Goal: Book appointment/travel/reservation

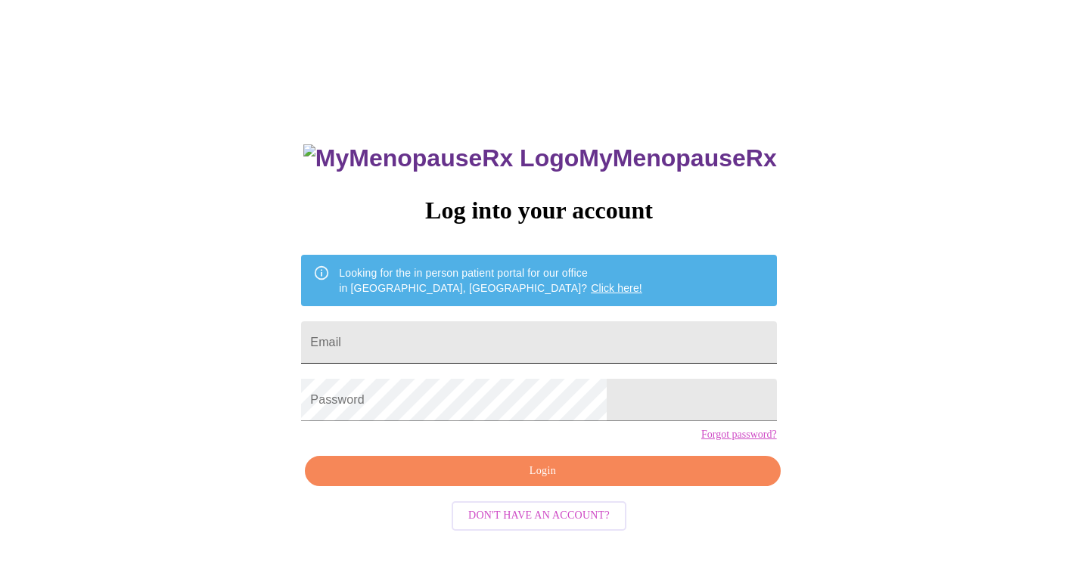
click at [462, 328] on input "Email" at bounding box center [538, 343] width 475 height 42
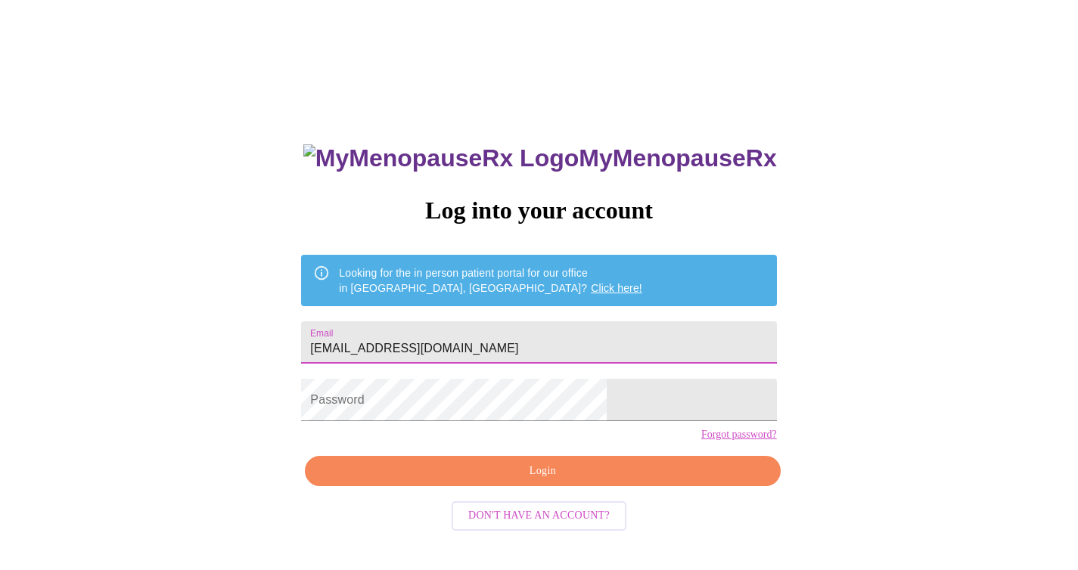
type input "[EMAIL_ADDRESS][DOMAIN_NAME]"
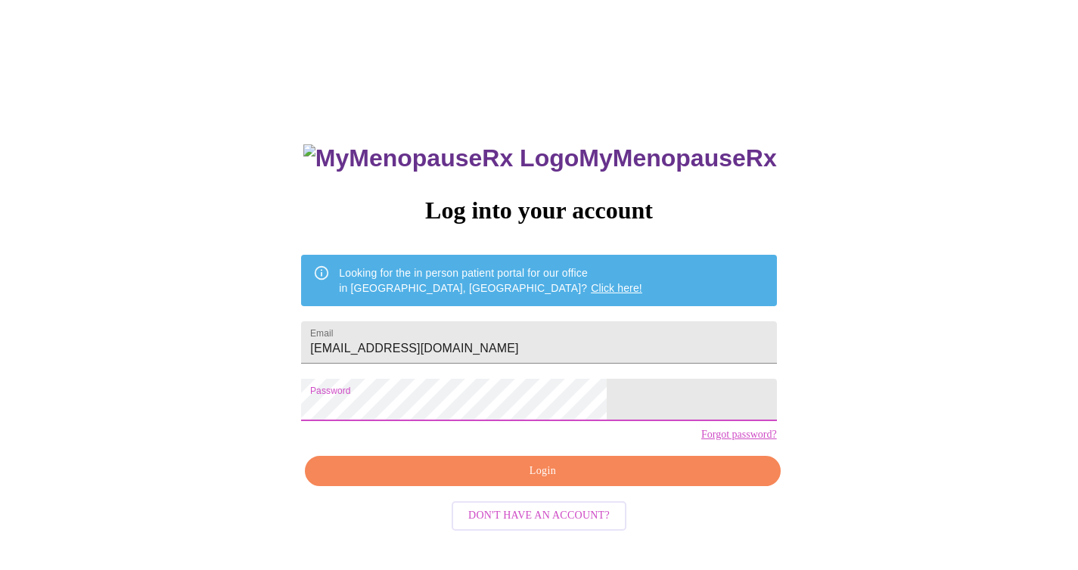
click at [533, 481] on span "Login" at bounding box center [542, 471] width 440 height 19
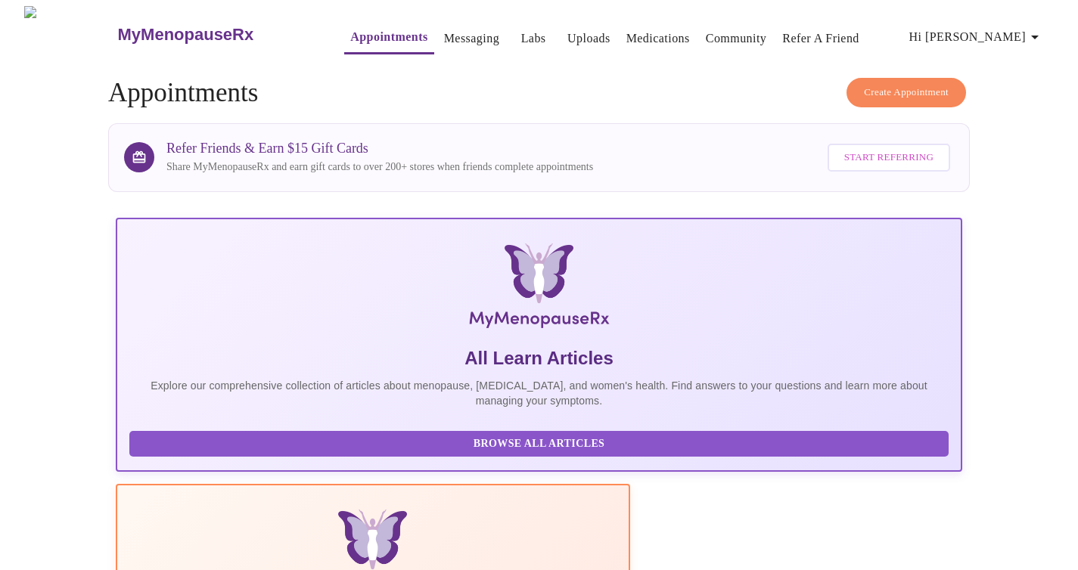
click at [905, 78] on button "Create Appointment" at bounding box center [907, 93] width 120 height 30
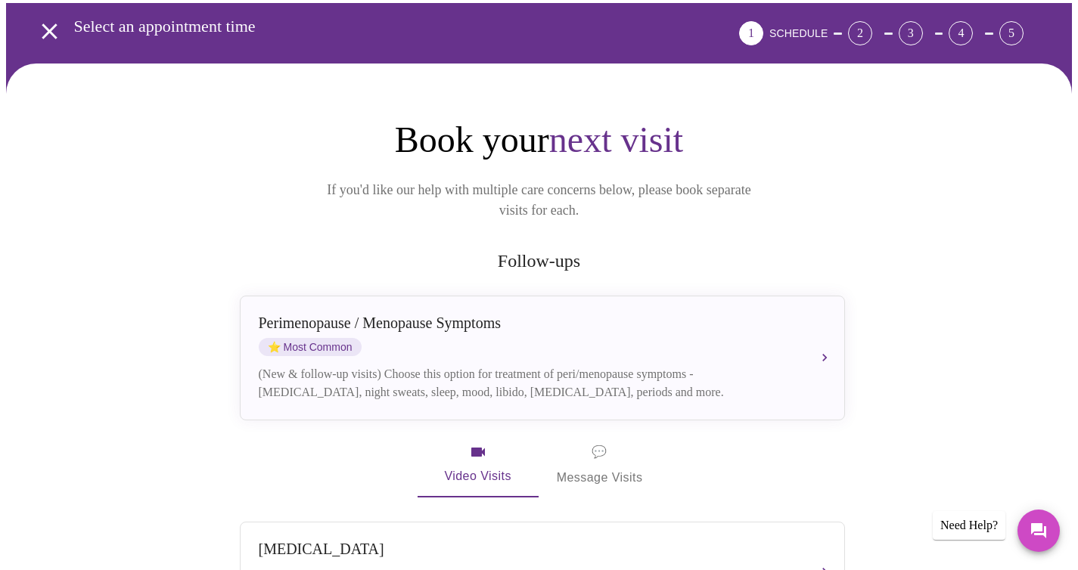
scroll to position [119, 0]
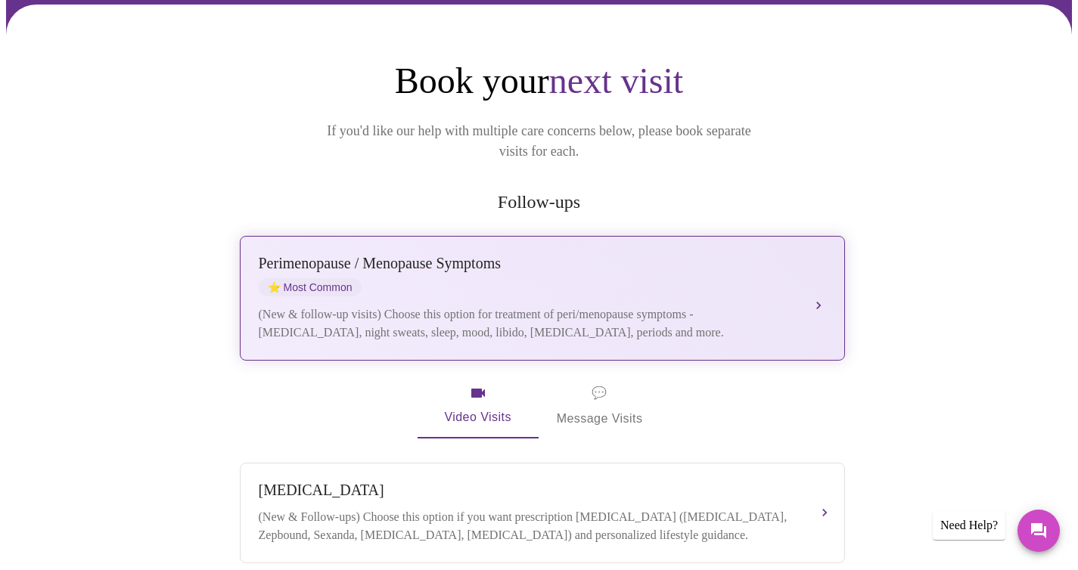
click at [688, 268] on div "[MEDICAL_DATA] / Menopause Symptoms ⭐ Most Common" at bounding box center [527, 276] width 537 height 42
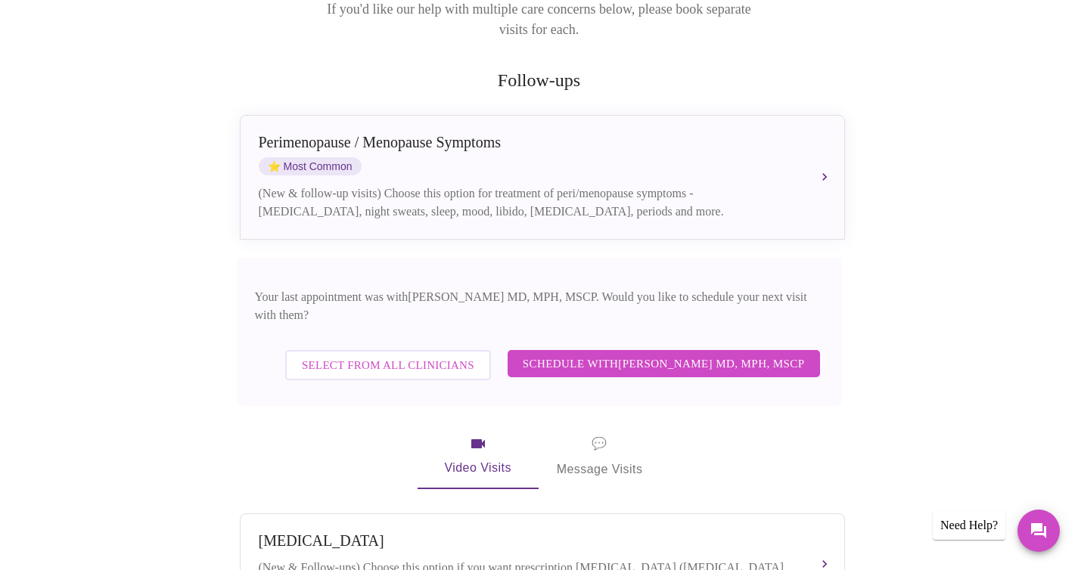
scroll to position [246, 0]
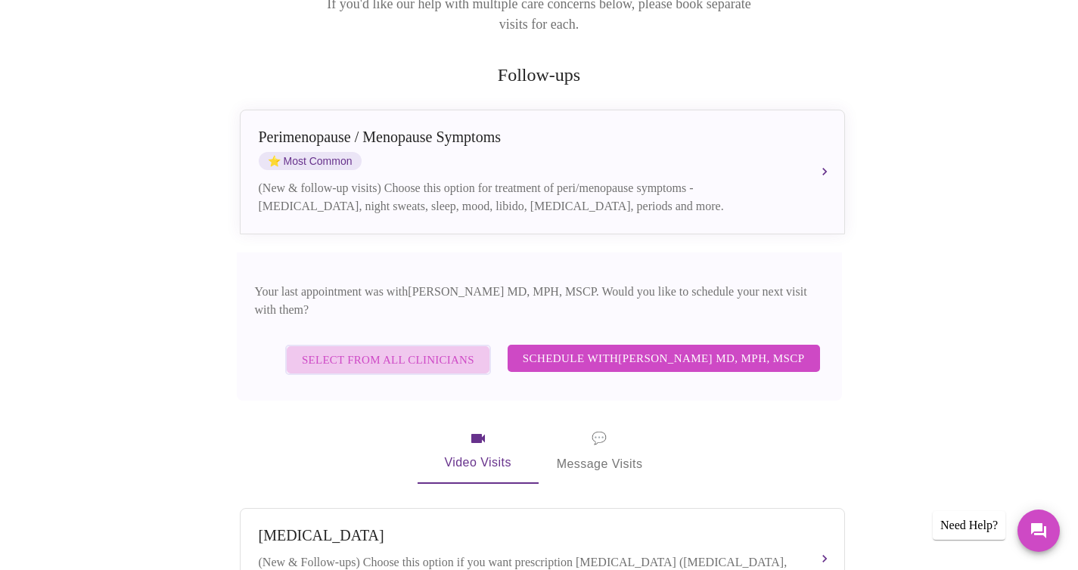
click at [420, 350] on span "Select from All Clinicians" at bounding box center [388, 360] width 173 height 20
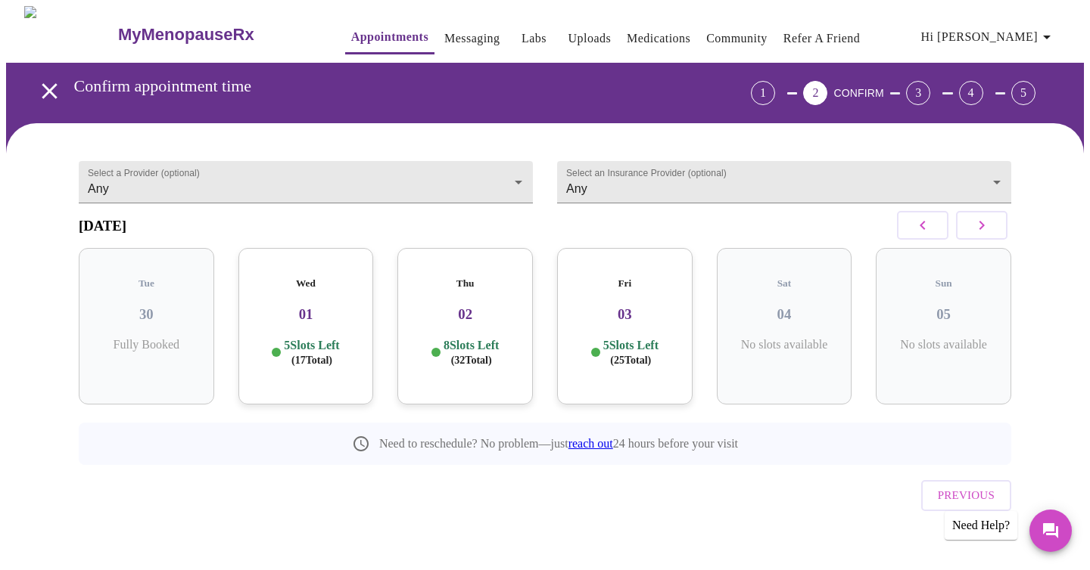
click at [310, 306] on h3 "01" at bounding box center [305, 314] width 111 height 17
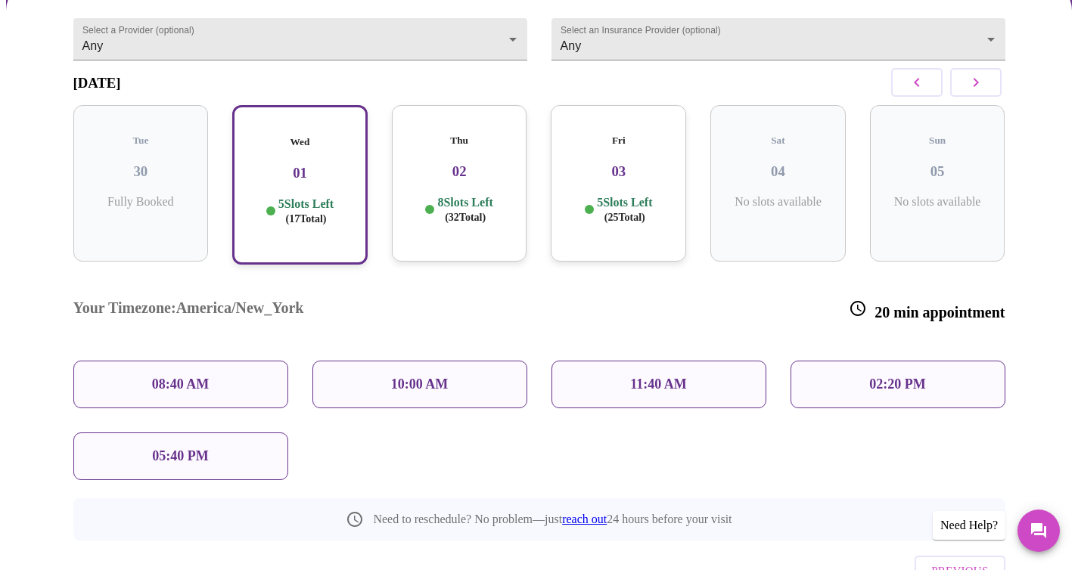
scroll to position [197, 0]
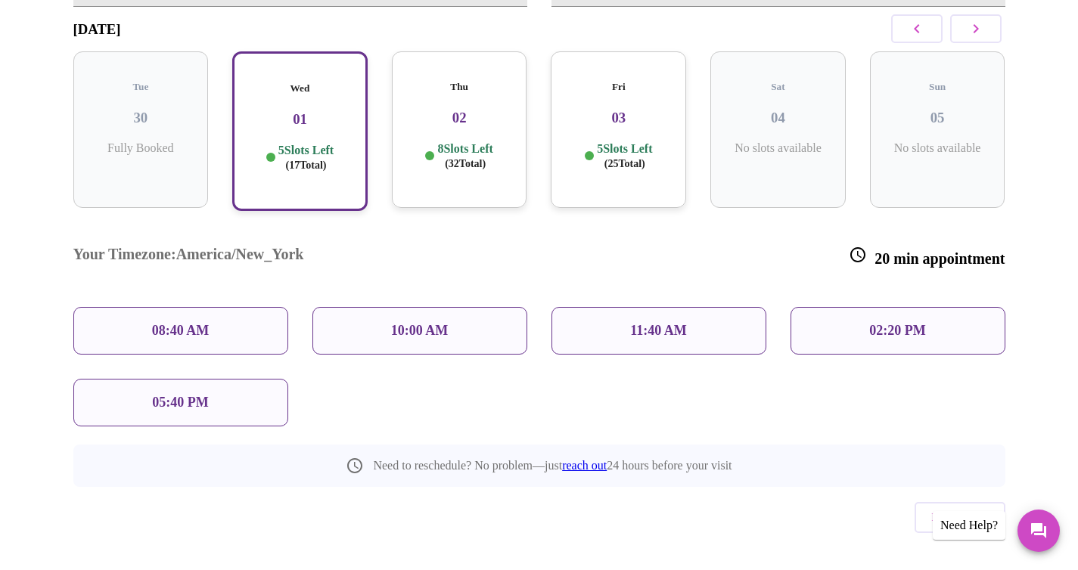
click at [438, 160] on p "8 Slots Left ( 32 Total)" at bounding box center [464, 156] width 55 height 30
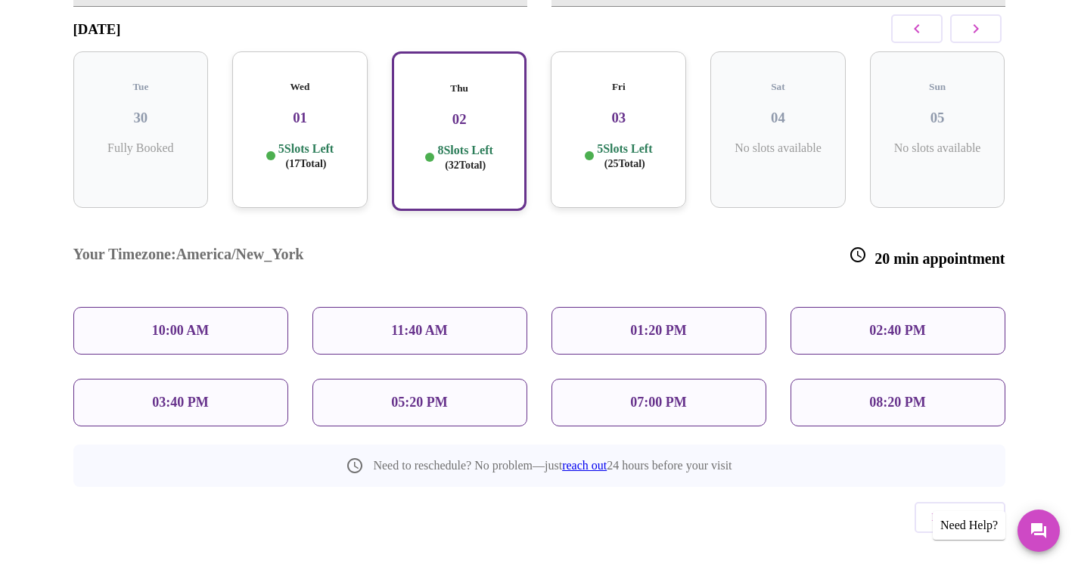
click at [378, 307] on div "11:40 AM" at bounding box center [419, 331] width 215 height 48
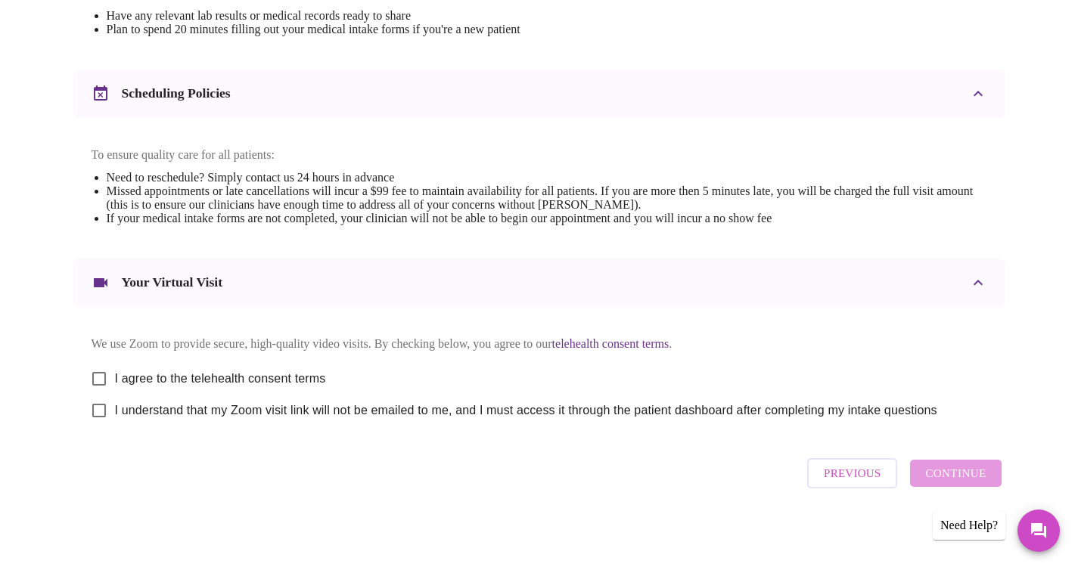
scroll to position [527, 0]
click at [278, 371] on span "I agree to the telehealth consent terms" at bounding box center [220, 379] width 211 height 18
click at [115, 371] on input "I agree to the telehealth consent terms" at bounding box center [99, 379] width 32 height 32
checkbox input "true"
click at [270, 412] on span "I understand that my Zoom visit link will not be emailed to me, and I must acce…" at bounding box center [526, 411] width 822 height 18
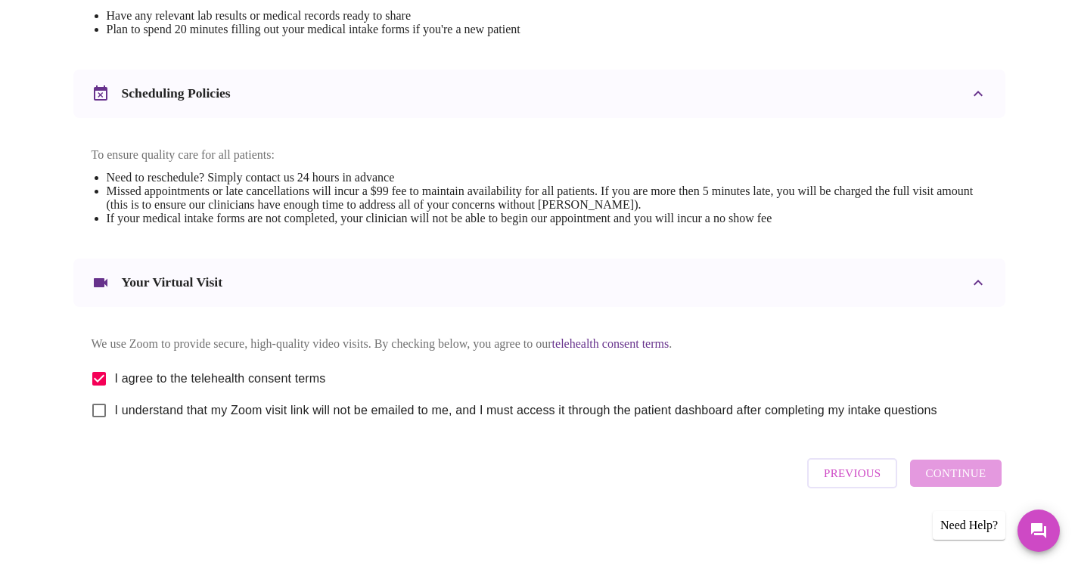
click at [115, 412] on input "I understand that my Zoom visit link will not be emailed to me, and I must acce…" at bounding box center [99, 411] width 32 height 32
checkbox input "true"
click at [936, 481] on span "Continue" at bounding box center [955, 474] width 61 height 20
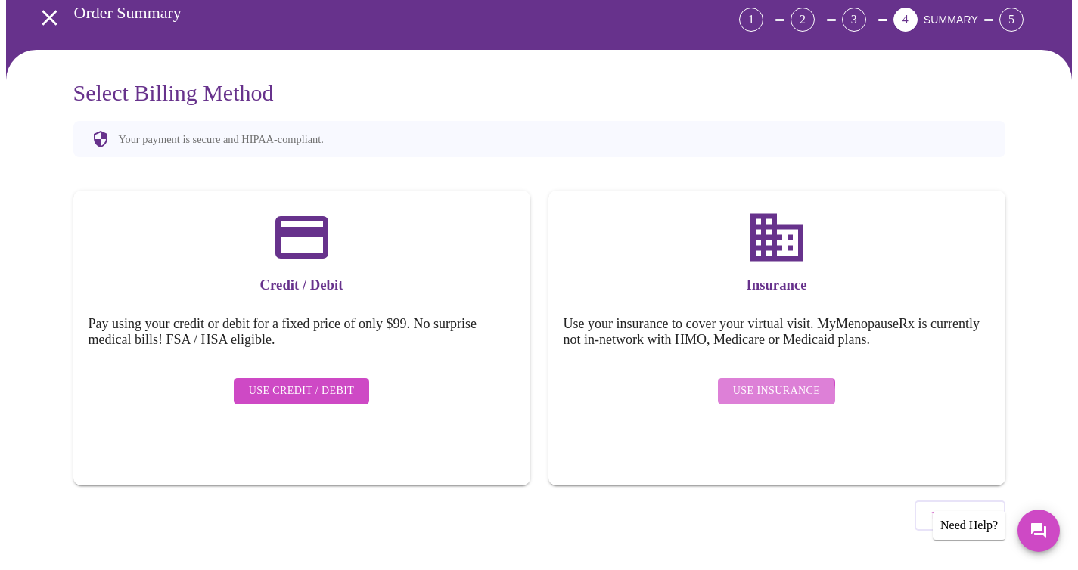
click at [759, 389] on span "Use Insurance" at bounding box center [776, 391] width 87 height 19
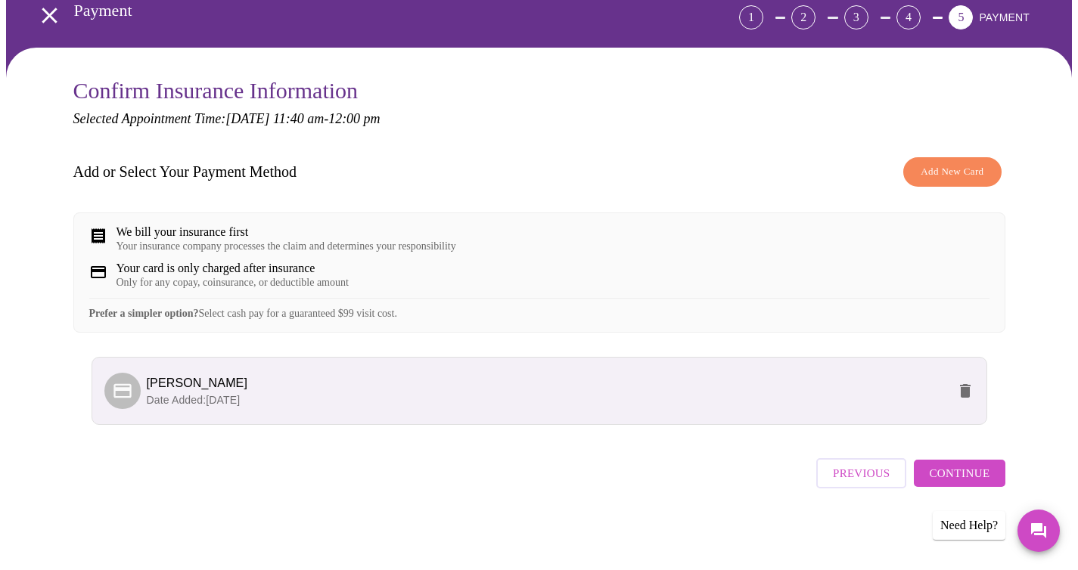
scroll to position [89, 0]
click at [951, 471] on span "Continue" at bounding box center [959, 474] width 61 height 20
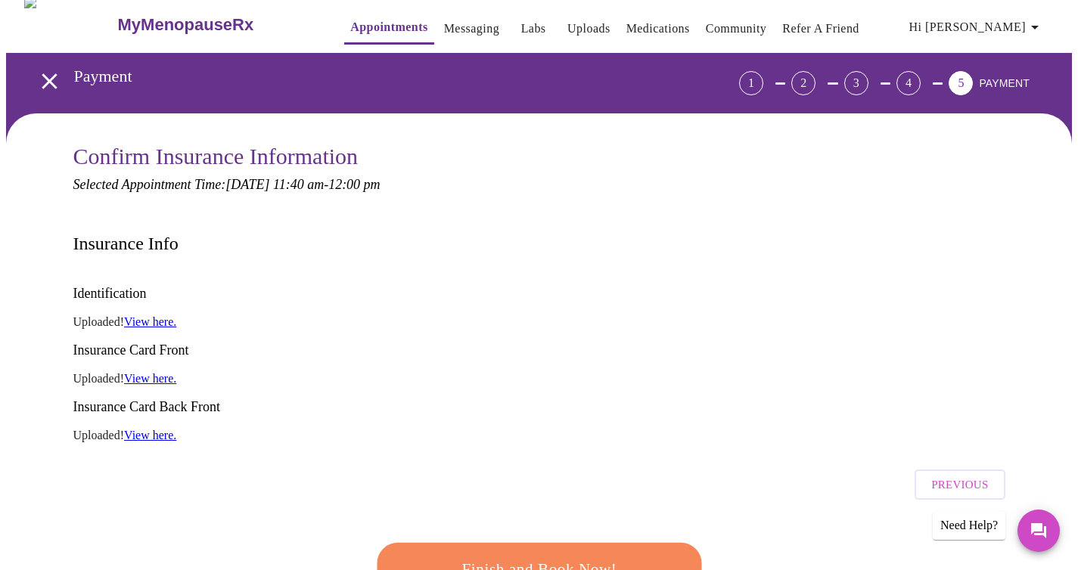
scroll to position [8, 0]
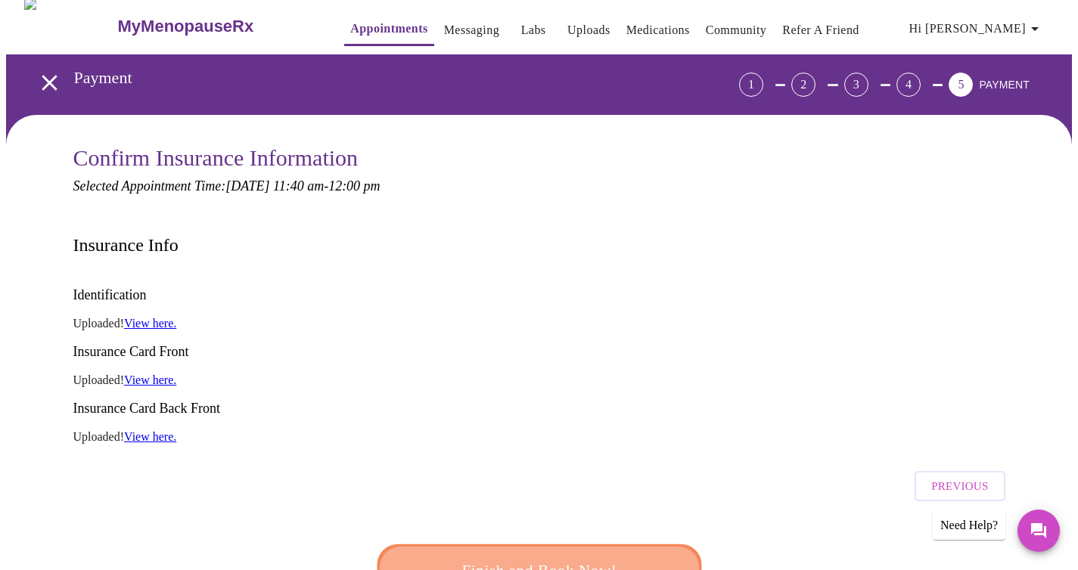
click at [606, 558] on span "Finish and Book Now!" at bounding box center [539, 572] width 280 height 28
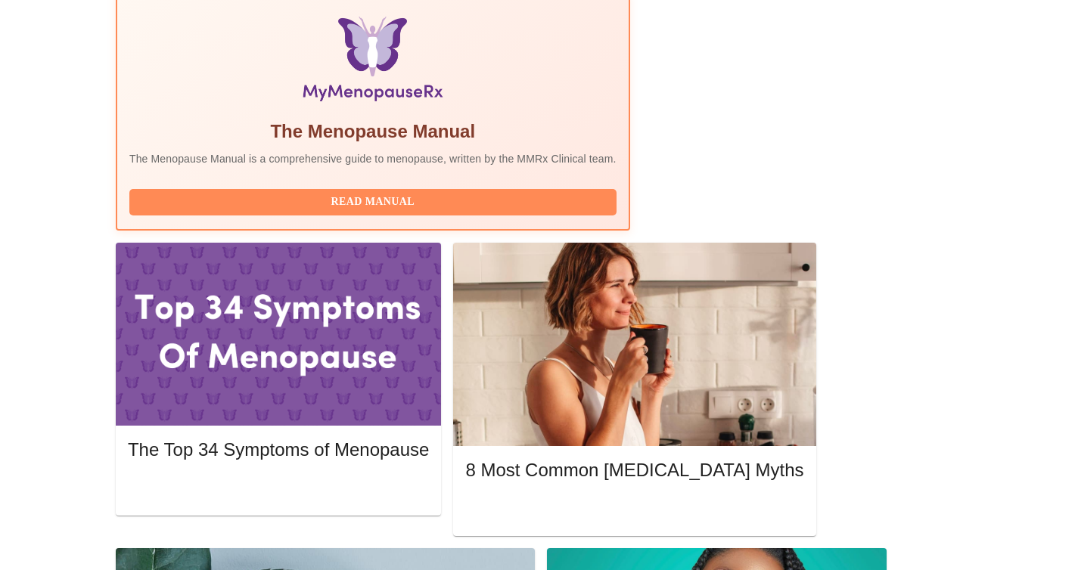
scroll to position [494, 0]
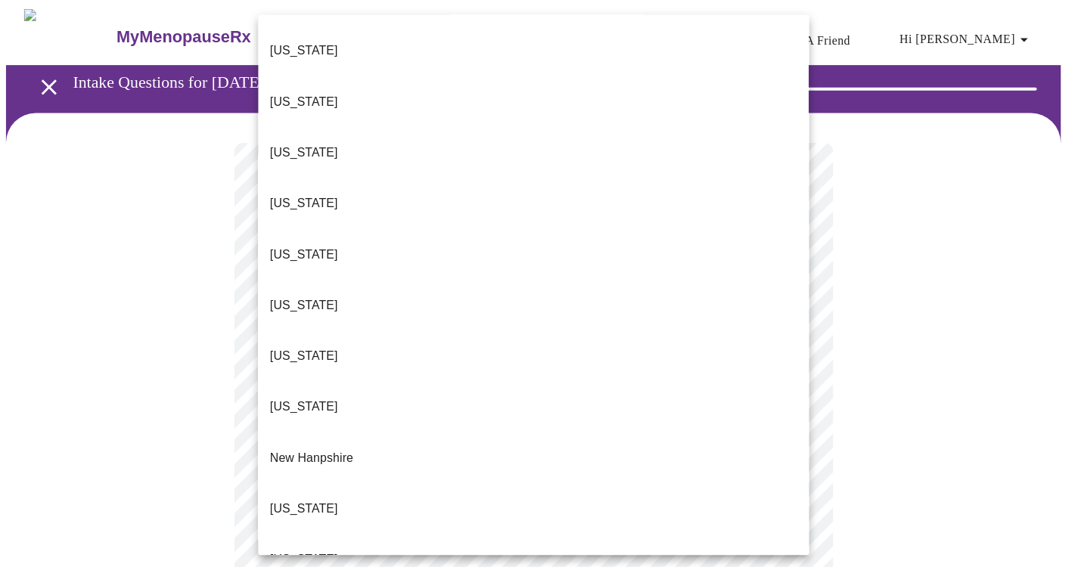
scroll to position [1311, 0]
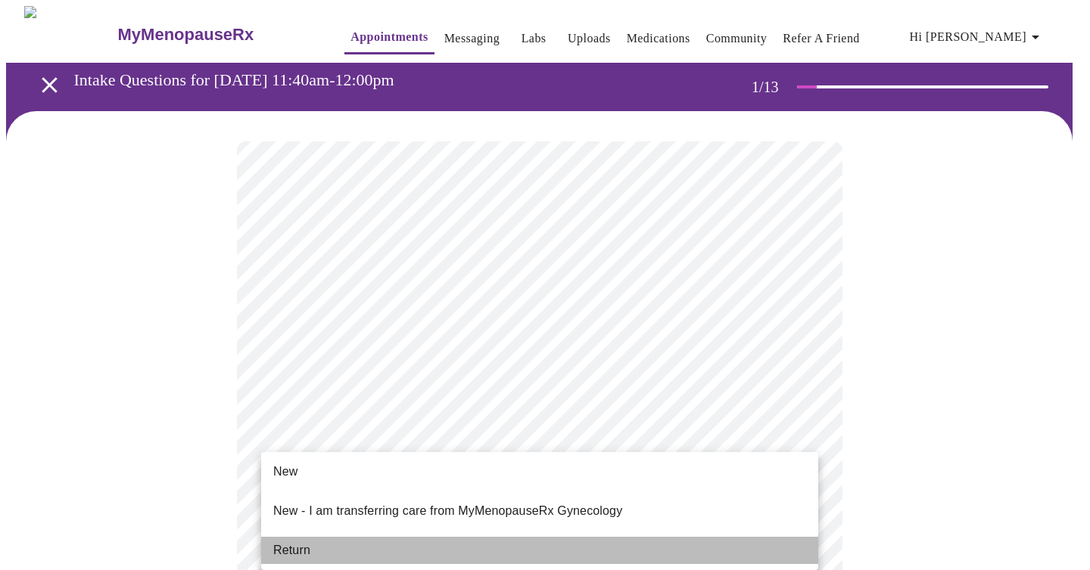
click at [445, 544] on li "Return" at bounding box center [539, 550] width 557 height 27
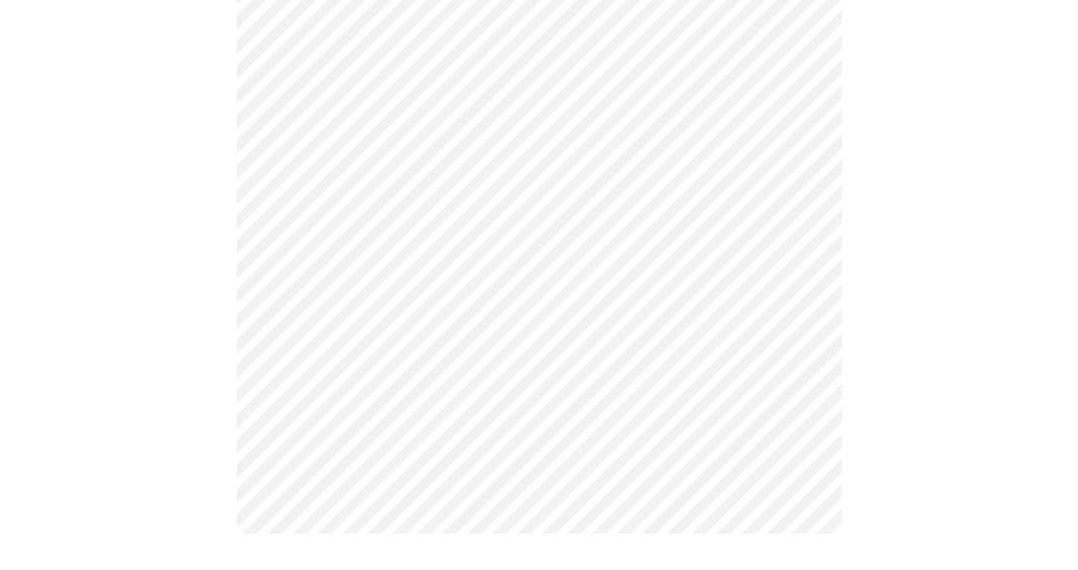
scroll to position [0, 0]
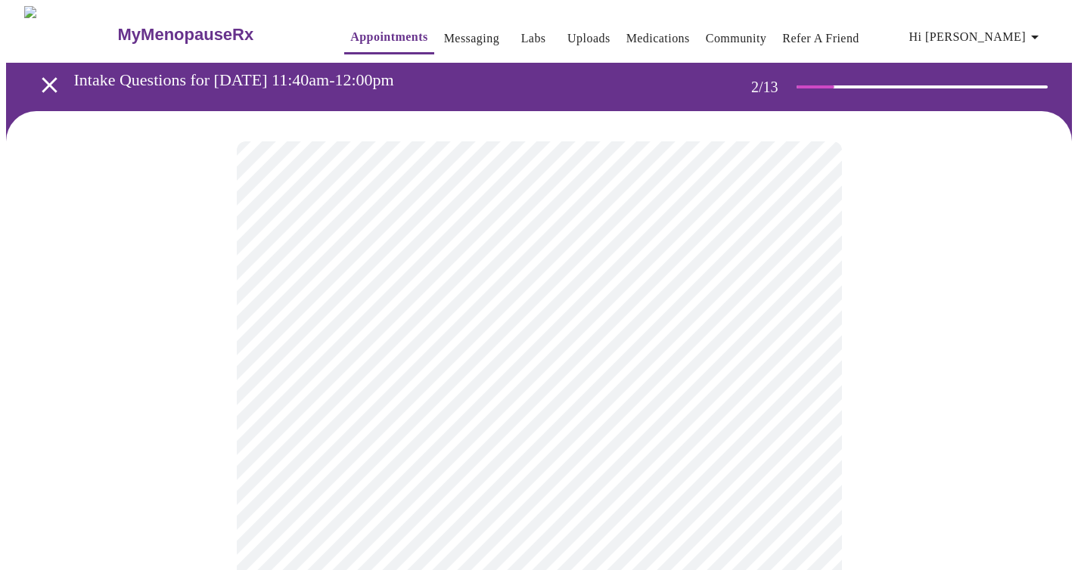
click at [583, 312] on body "MyMenopauseRx Appointments Messaging Labs Uploads Medications Community Refer a…" at bounding box center [539, 460] width 1066 height 909
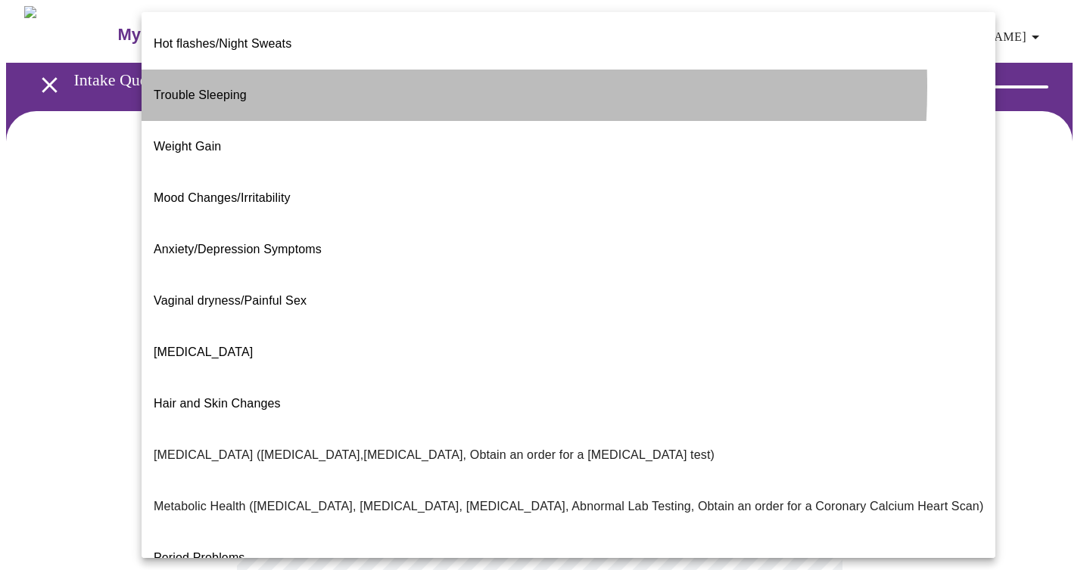
click at [329, 75] on li "Trouble Sleeping" at bounding box center [567, 95] width 853 height 51
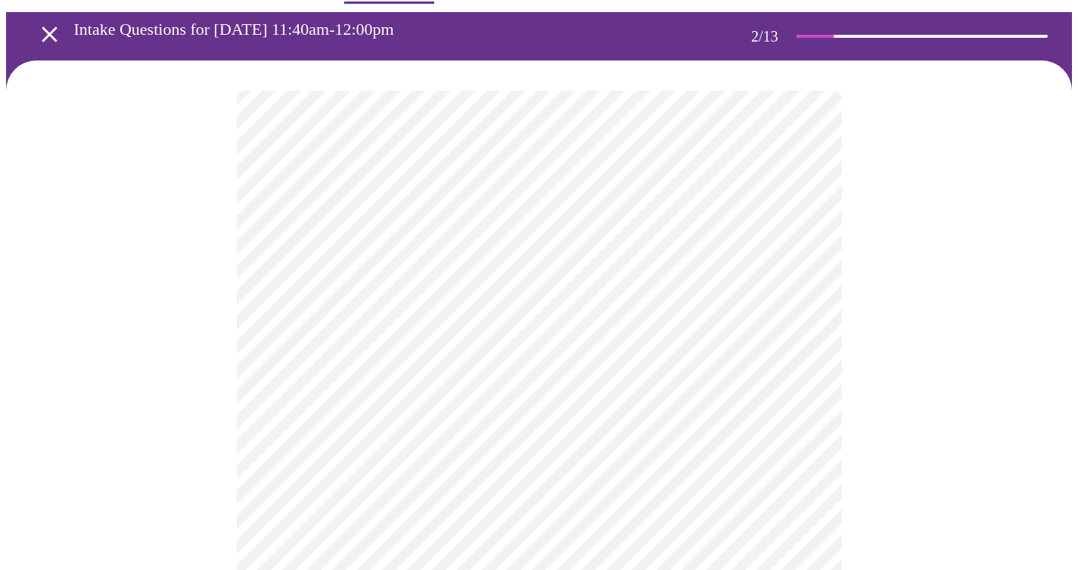
scroll to position [117, 0]
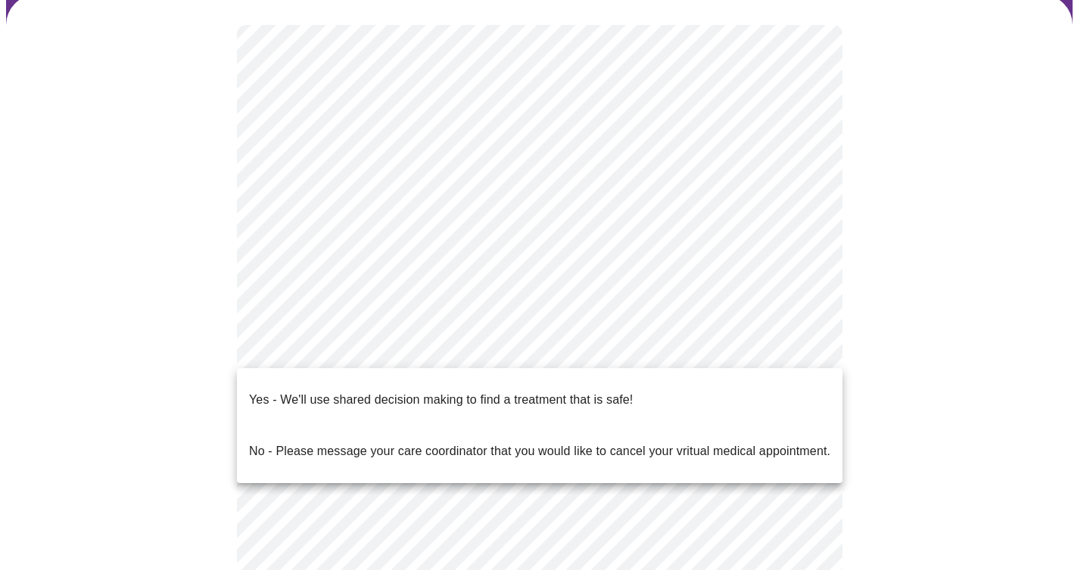
click at [483, 342] on body "MyMenopauseRx Appointments Messaging Labs Uploads Medications Community Refer a…" at bounding box center [544, 340] width 1077 height 900
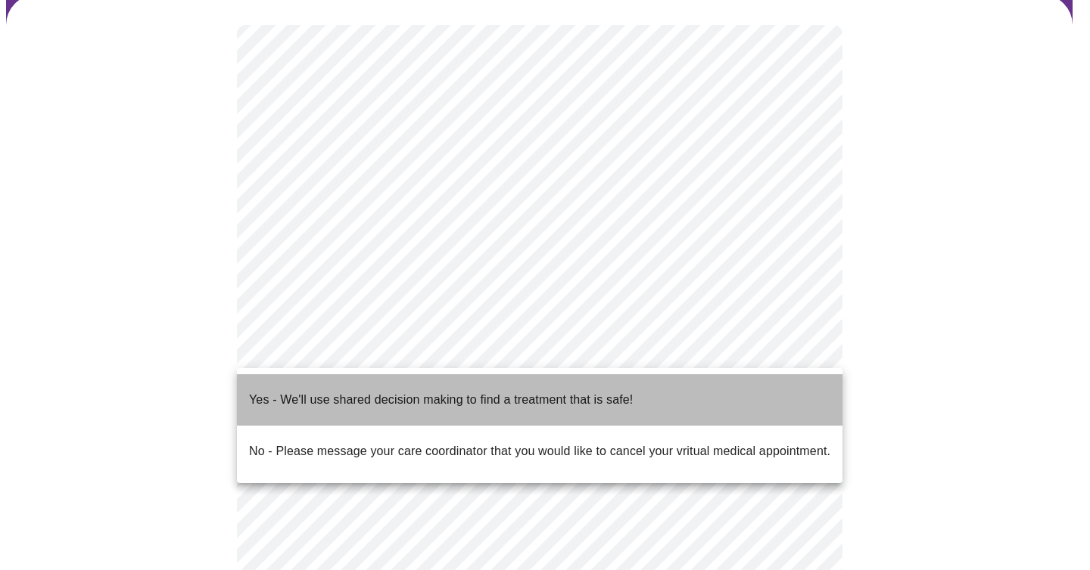
click at [692, 396] on li "Yes - We'll use shared decision making to find a treatment that is safe!" at bounding box center [539, 400] width 605 height 51
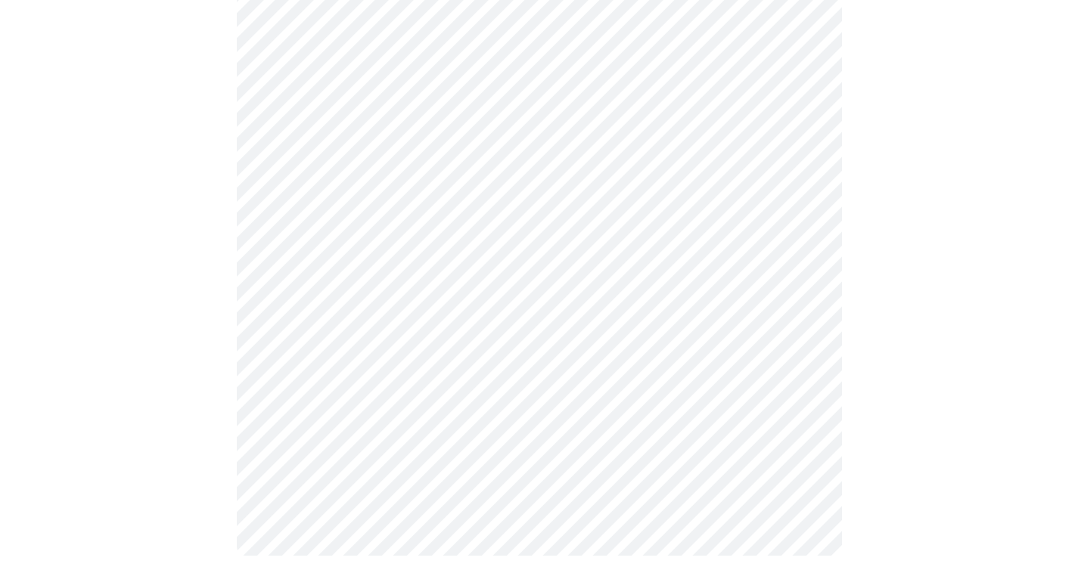
scroll to position [0, 0]
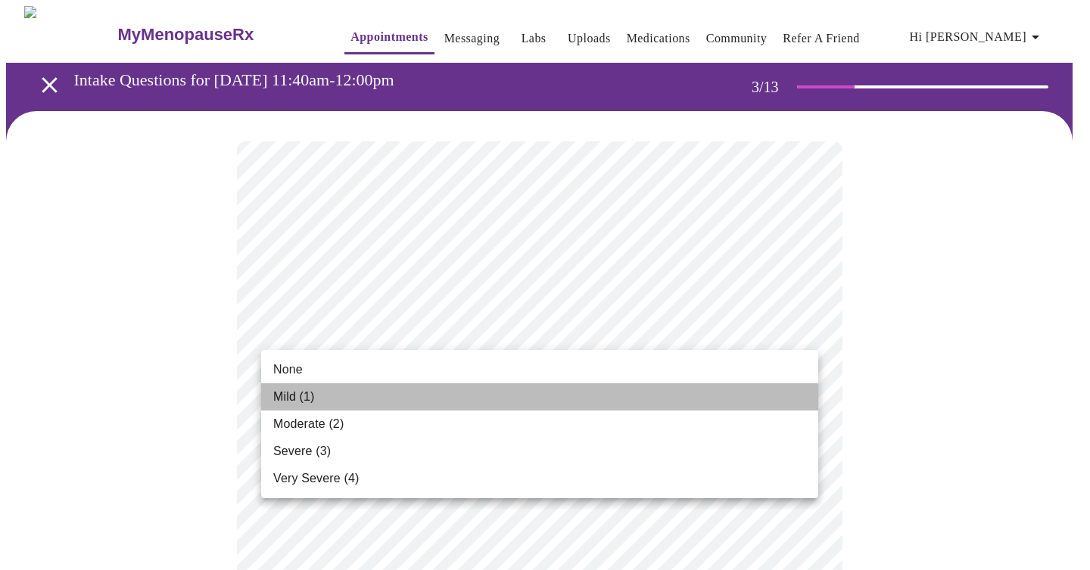
click at [363, 398] on li "Mild (1)" at bounding box center [539, 397] width 557 height 27
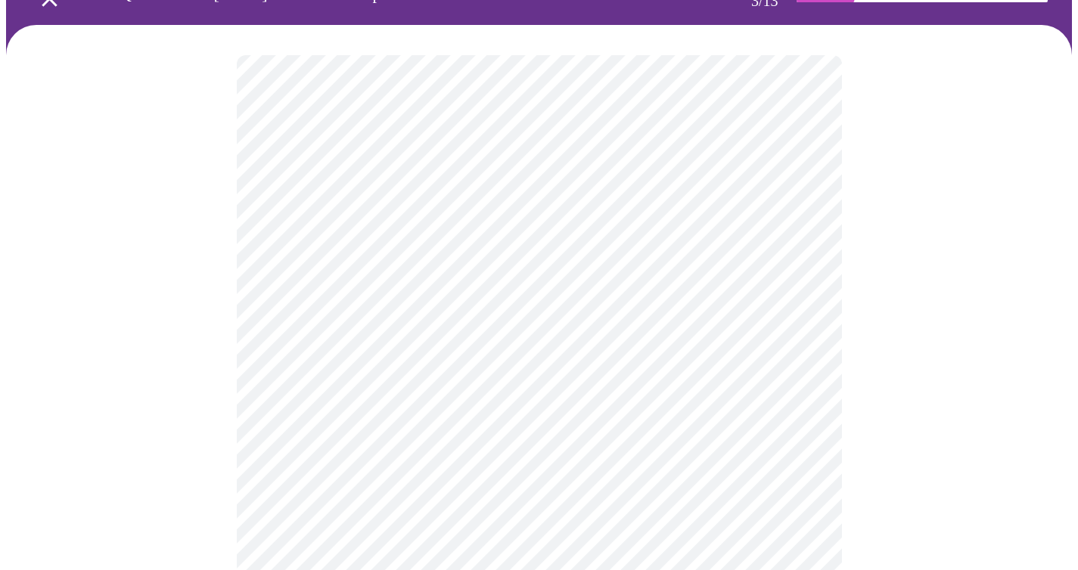
scroll to position [131, 0]
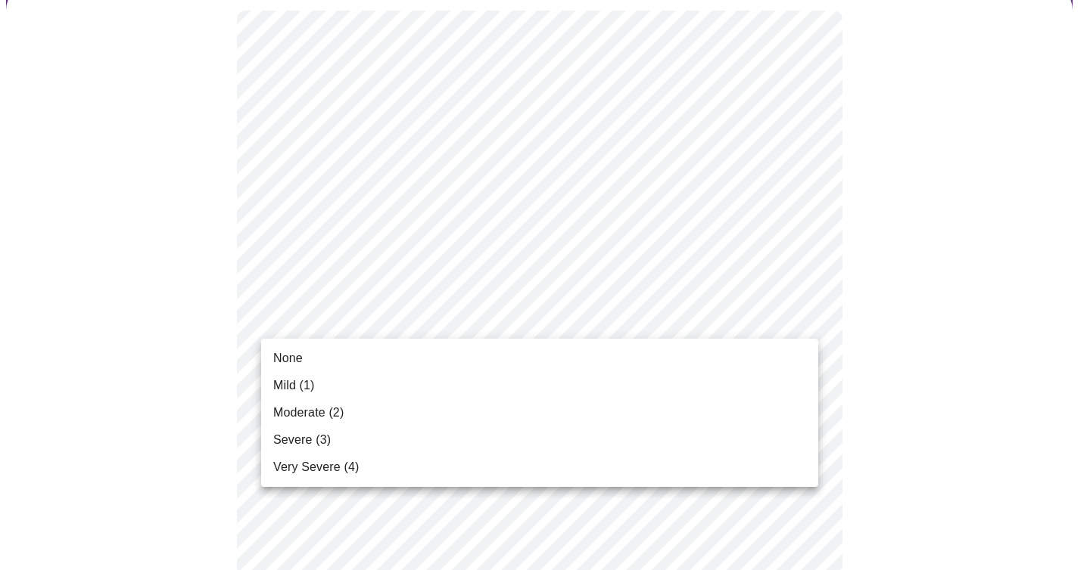
click at [378, 363] on li "None" at bounding box center [539, 358] width 557 height 27
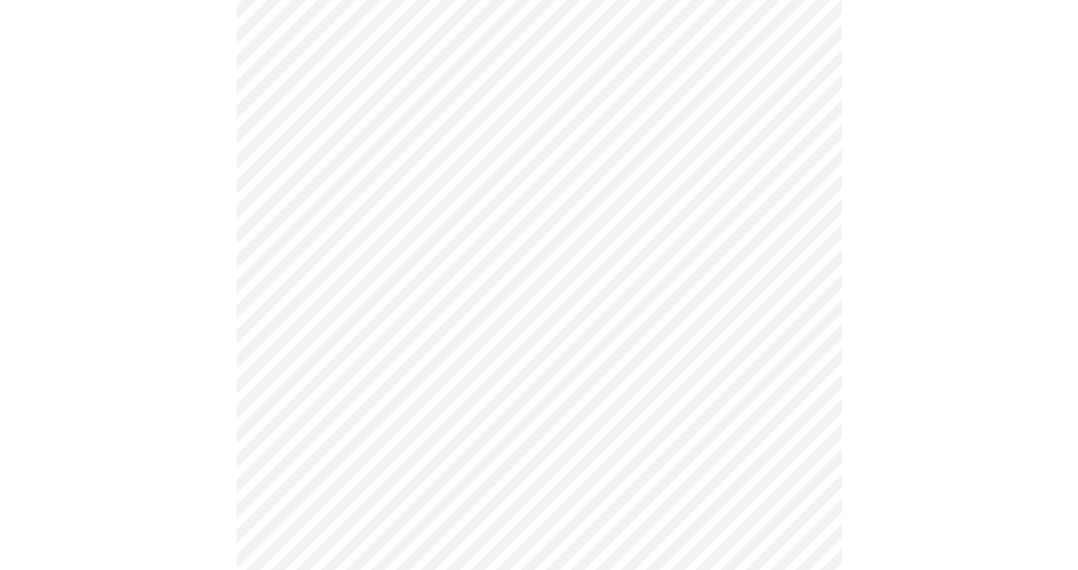
scroll to position [325, 0]
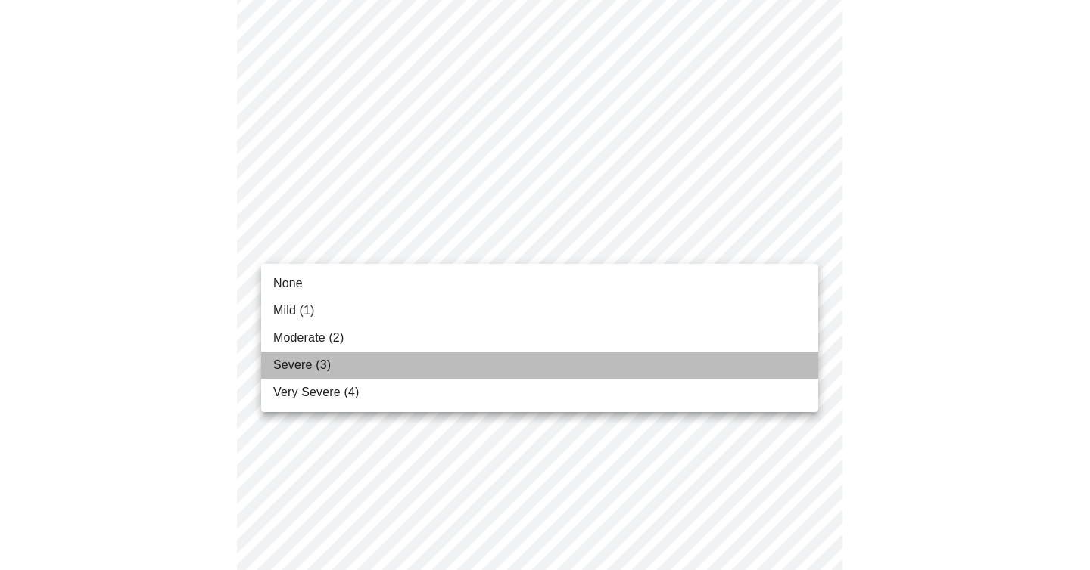
click at [384, 362] on li "Severe (3)" at bounding box center [539, 365] width 557 height 27
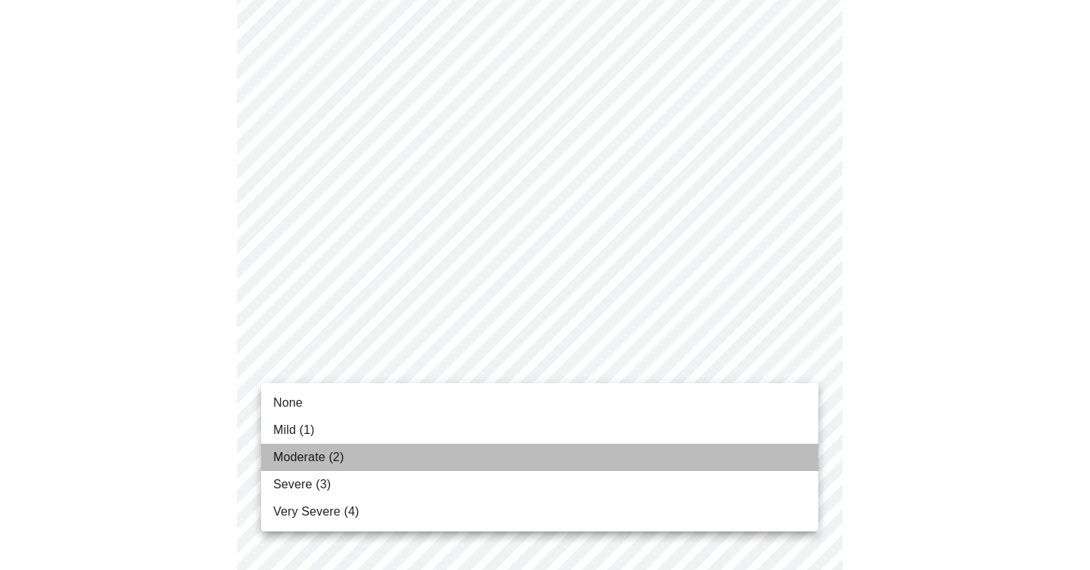
click at [372, 447] on li "Moderate (2)" at bounding box center [539, 457] width 557 height 27
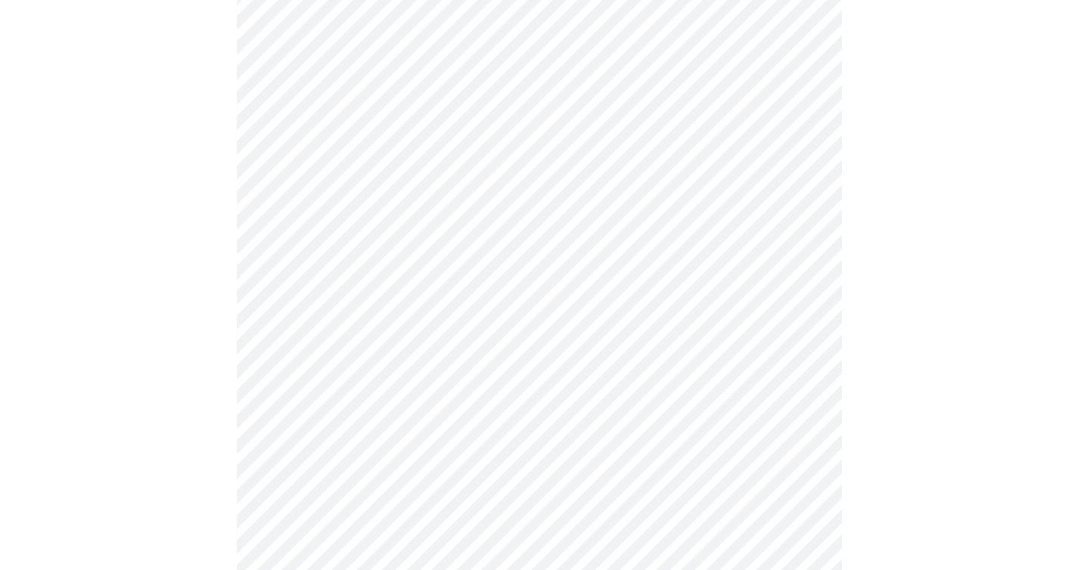
scroll to position [328, 0]
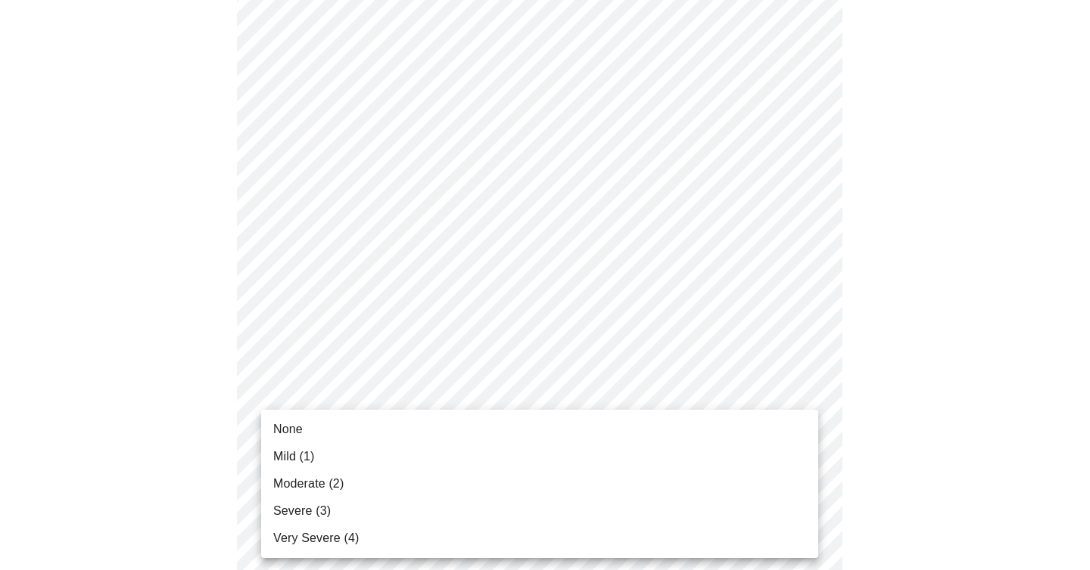
click at [369, 479] on li "Moderate (2)" at bounding box center [539, 484] width 557 height 27
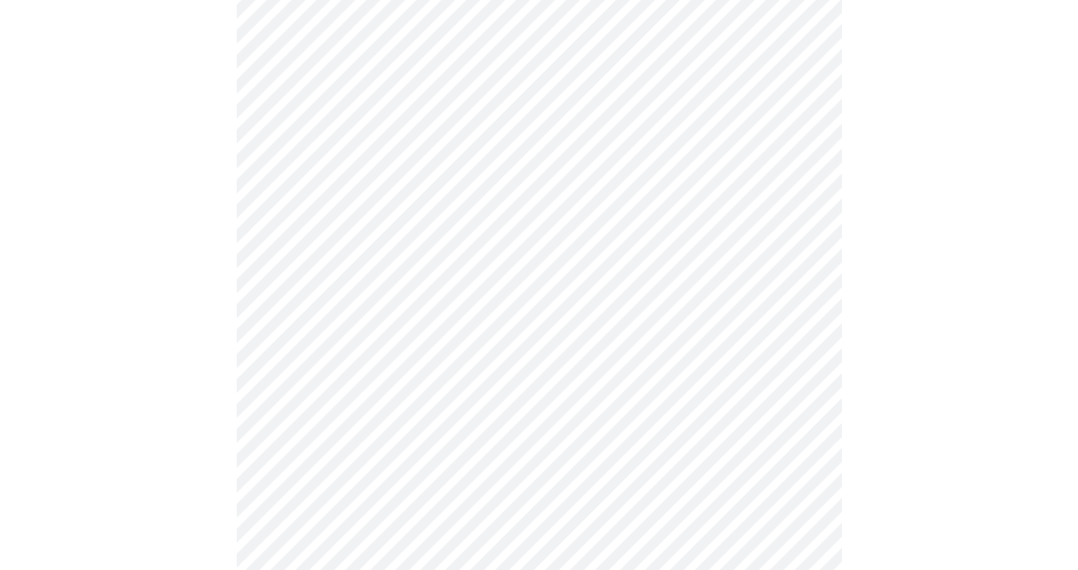
scroll to position [539, 0]
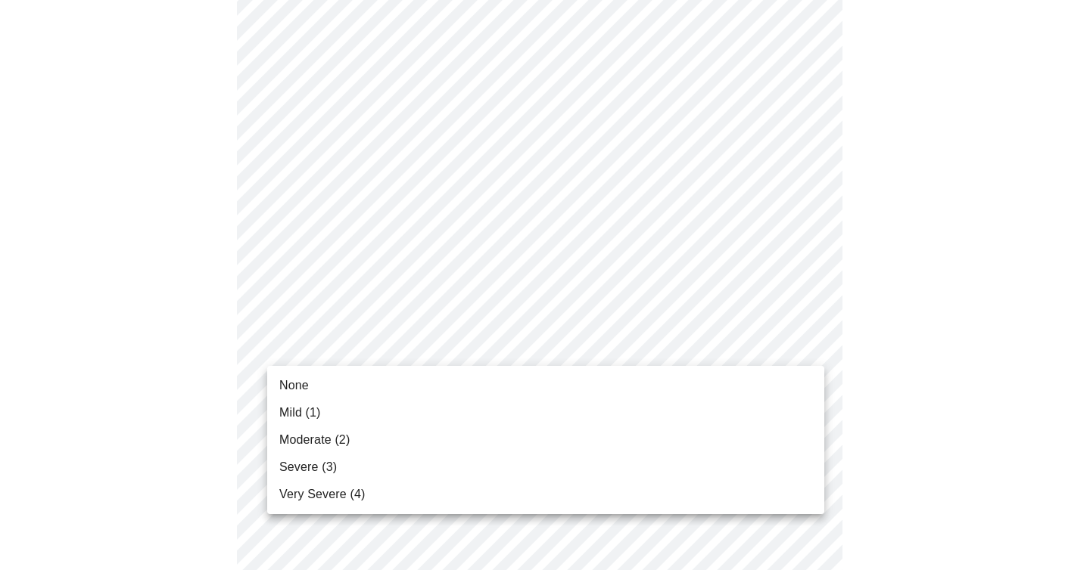
click at [399, 347] on body "MyMenopauseRx Appointments Messaging Labs Uploads Medications Community Refer a…" at bounding box center [539, 420] width 1066 height 1907
click at [377, 406] on li "Mild (1)" at bounding box center [539, 412] width 557 height 27
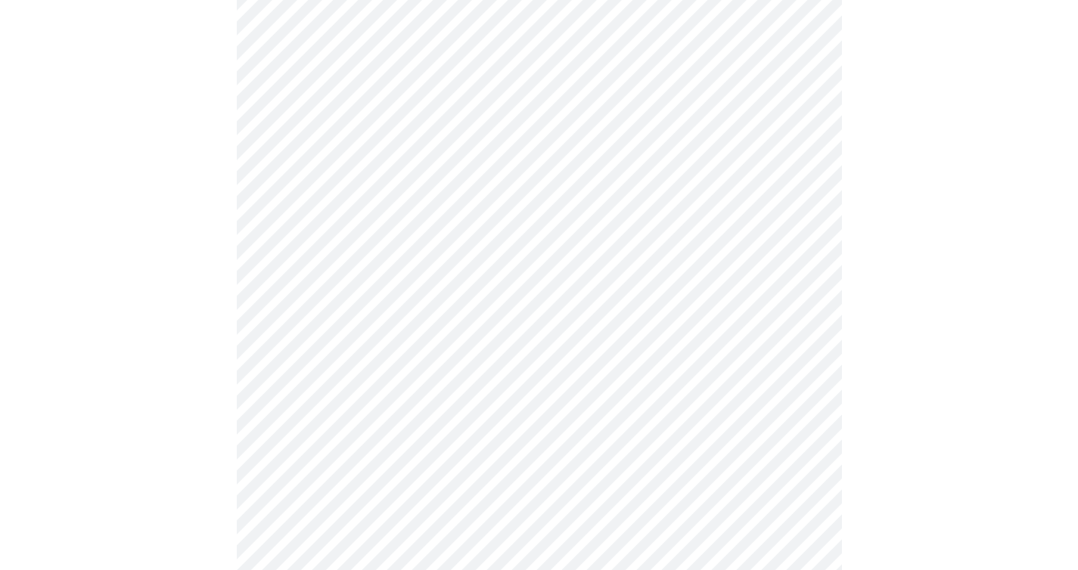
scroll to position [723, 0]
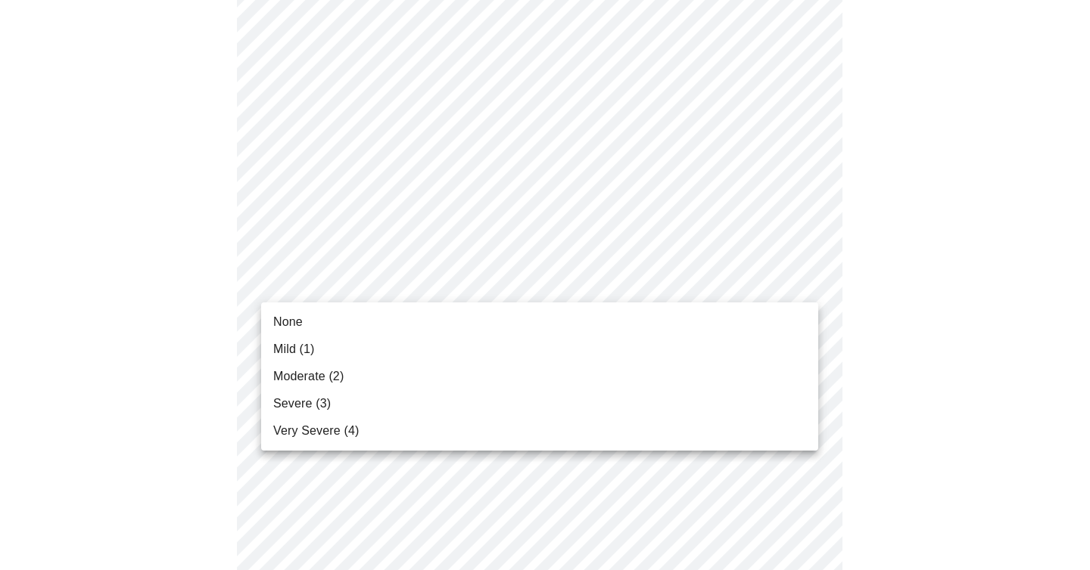
click at [412, 282] on body "MyMenopauseRx Appointments Messaging Labs Uploads Medications Community Refer a…" at bounding box center [544, 225] width 1077 height 1885
click at [382, 362] on li "Mild (1)" at bounding box center [539, 349] width 557 height 27
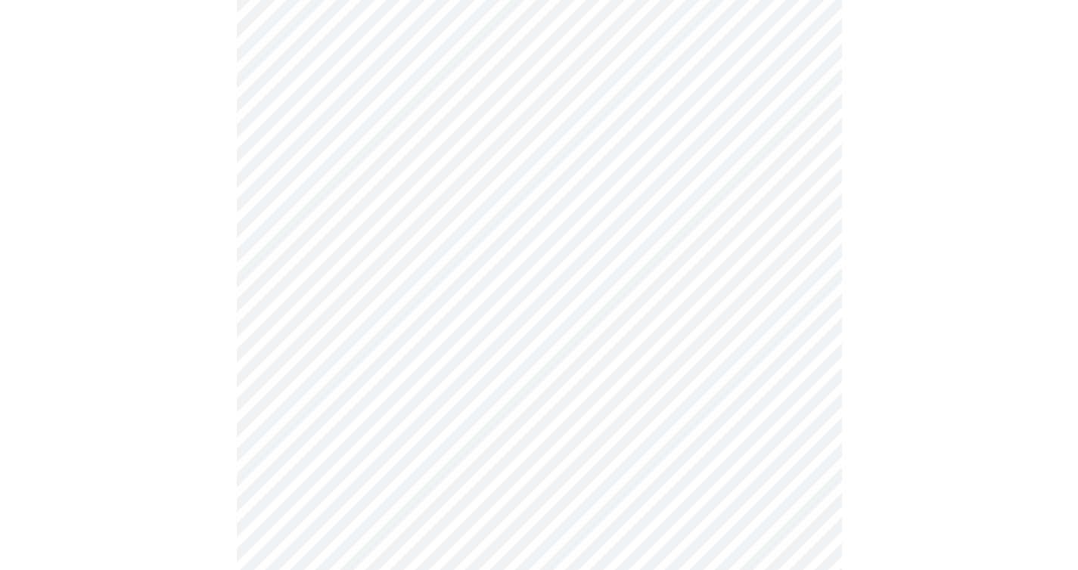
scroll to position [801, 0]
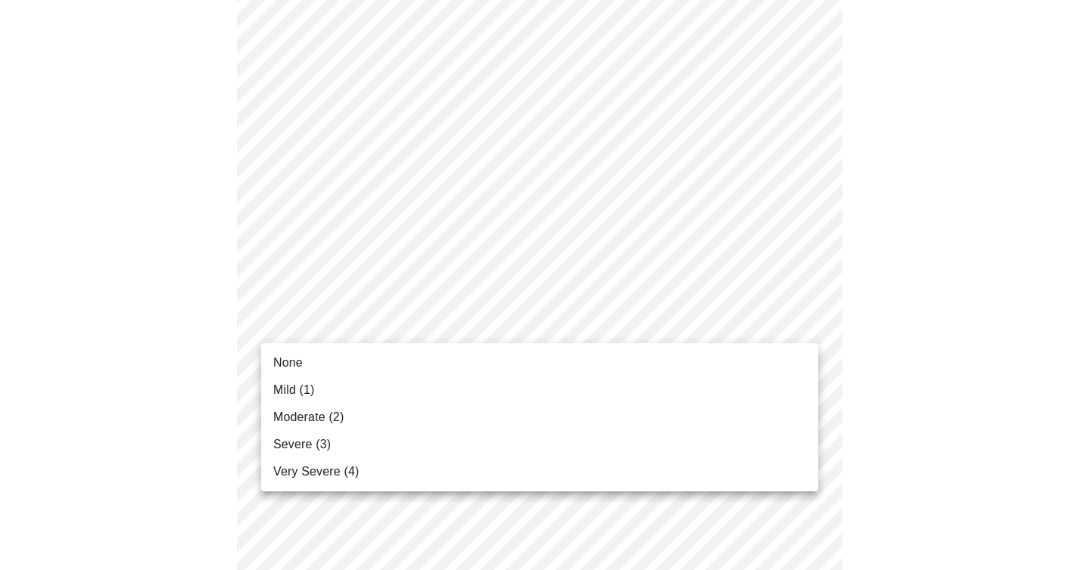
click at [416, 316] on body "MyMenopauseRx Appointments Messaging Labs Uploads Medications Community Refer a…" at bounding box center [544, 137] width 1077 height 1864
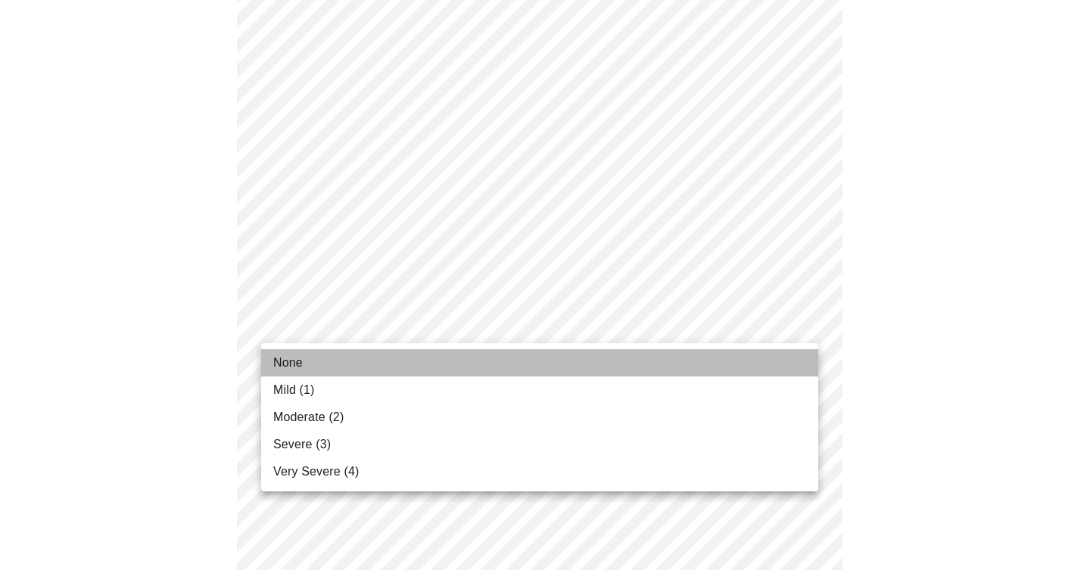
click at [412, 364] on li "None" at bounding box center [539, 363] width 557 height 27
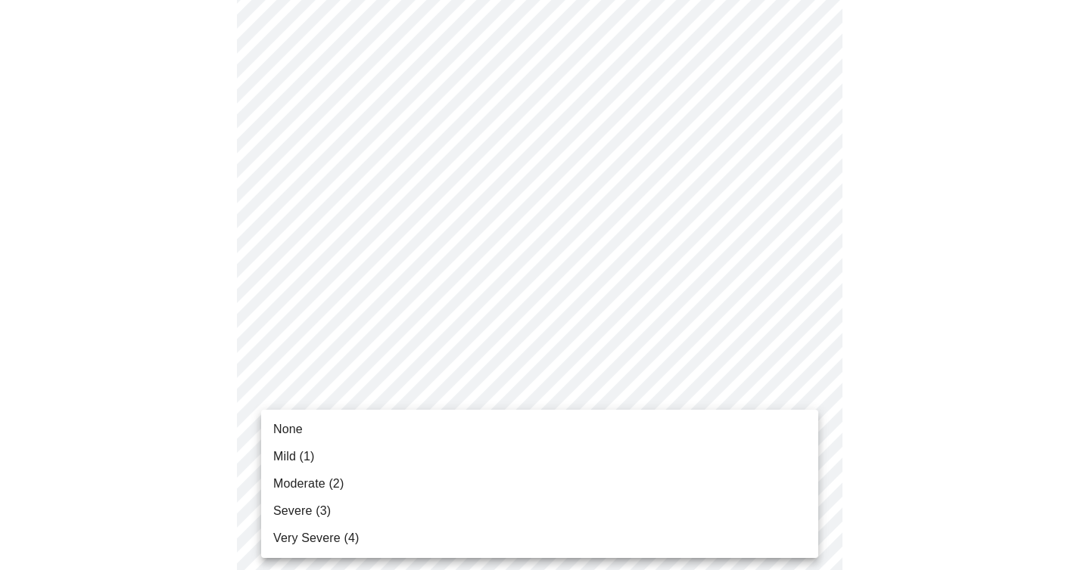
click at [429, 437] on body "MyMenopauseRx Appointments Messaging Labs Uploads Medications Community Refer a…" at bounding box center [544, 126] width 1077 height 1843
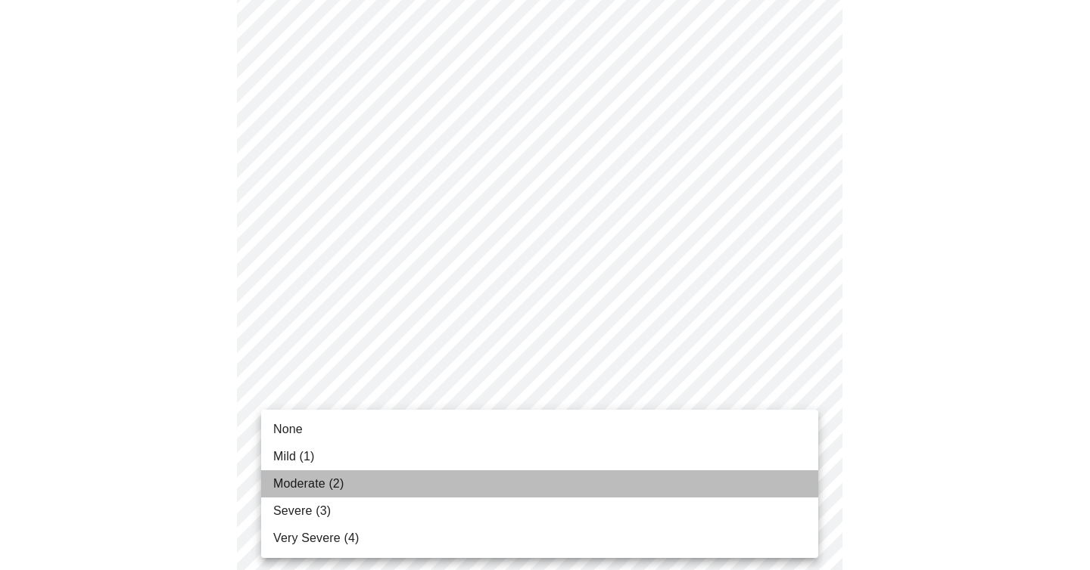
click at [416, 477] on li "Moderate (2)" at bounding box center [539, 484] width 557 height 27
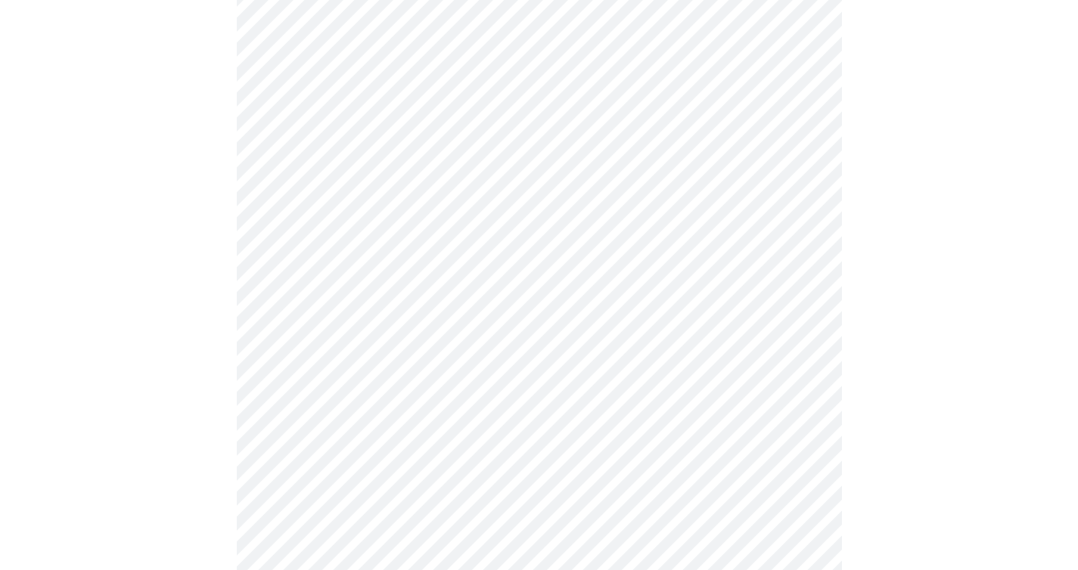
scroll to position [1096, 0]
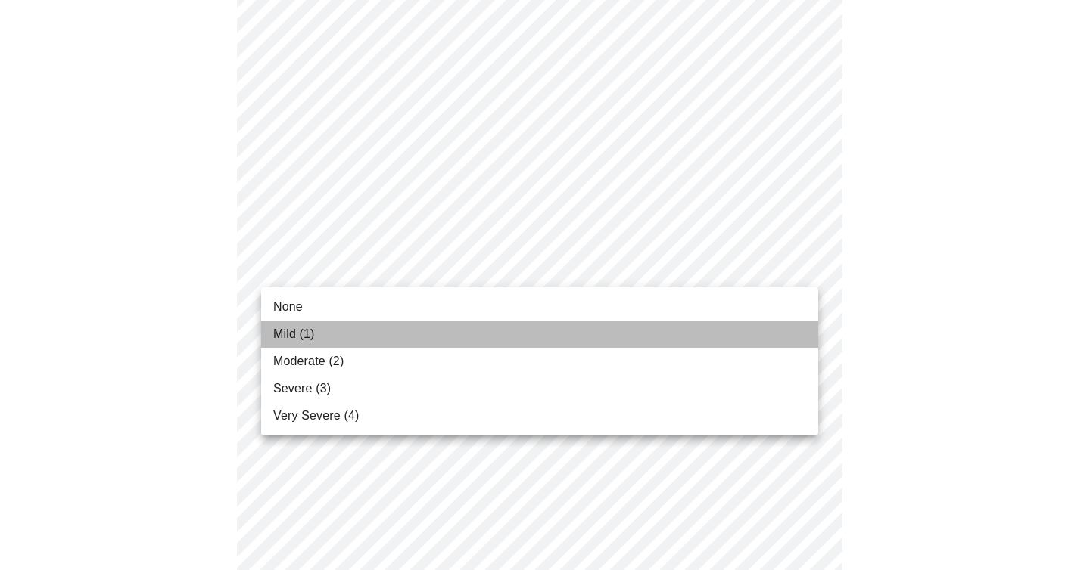
click at [390, 340] on li "Mild (1)" at bounding box center [539, 334] width 557 height 27
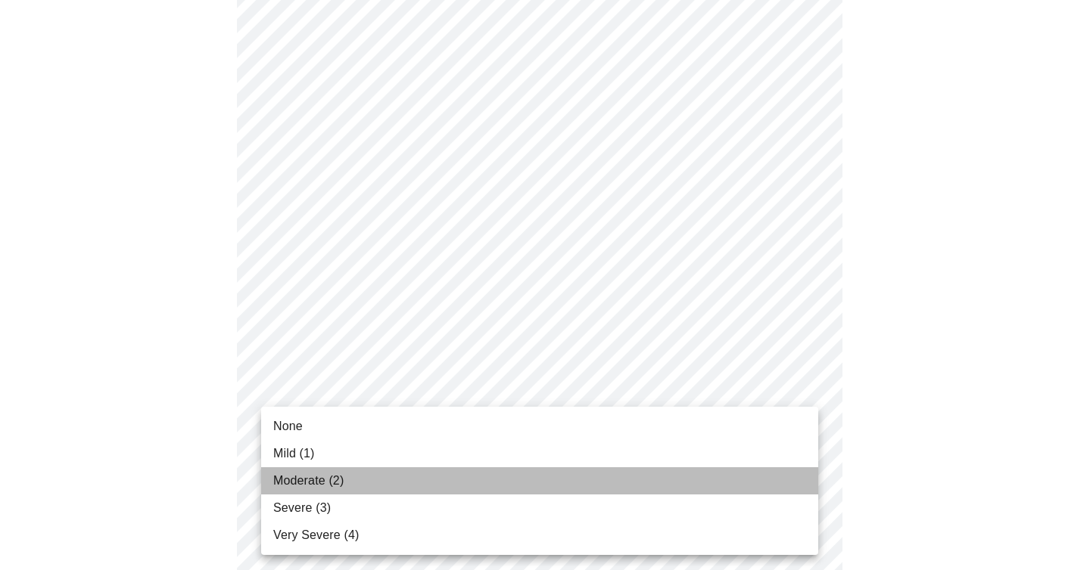
click at [387, 488] on li "Moderate (2)" at bounding box center [539, 481] width 557 height 27
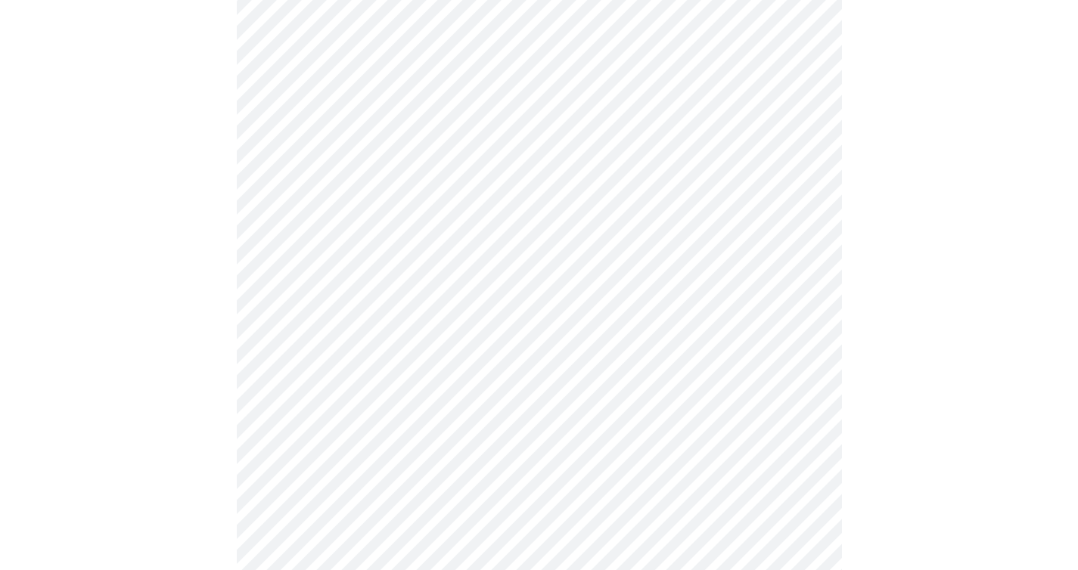
scroll to position [521, 0]
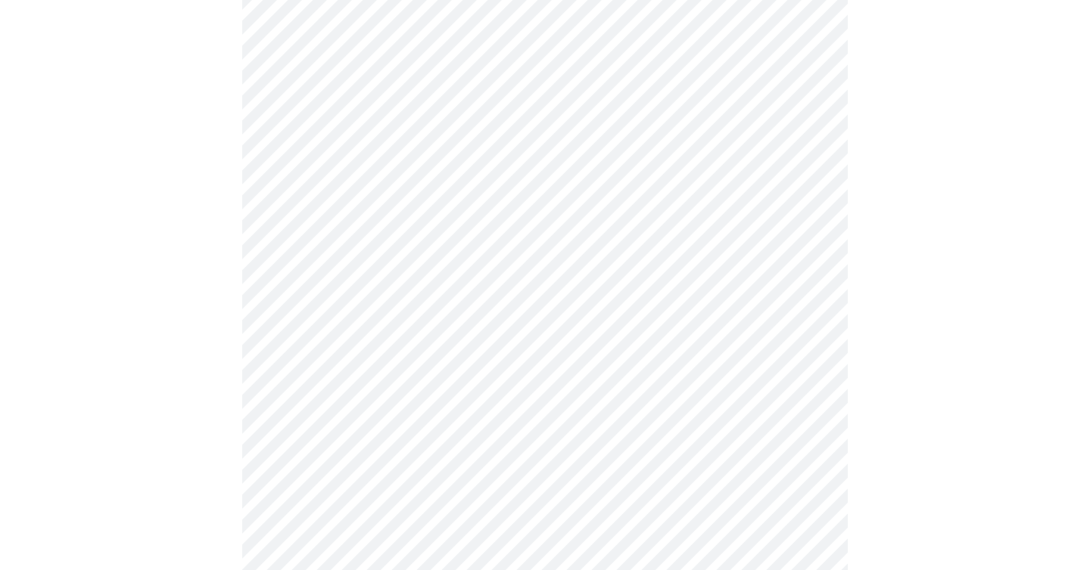
click at [433, 399] on body "MyMenopauseRx Appointments Messaging Labs Uploads Medications Community Refer a…" at bounding box center [544, 233] width 1077 height 1494
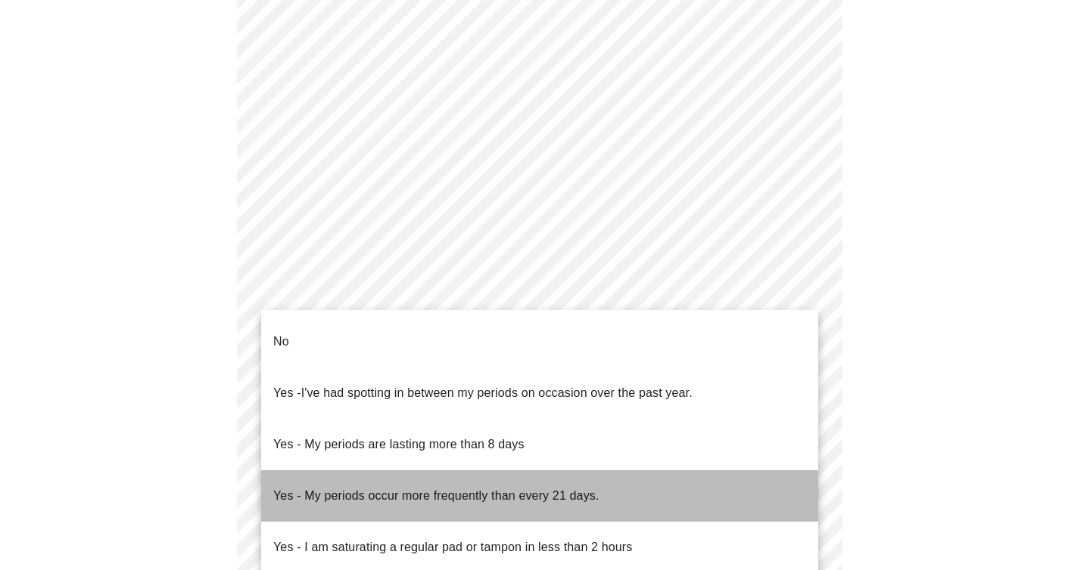
click at [611, 471] on li "Yes - My periods occur more frequently than every 21 days." at bounding box center [539, 496] width 557 height 51
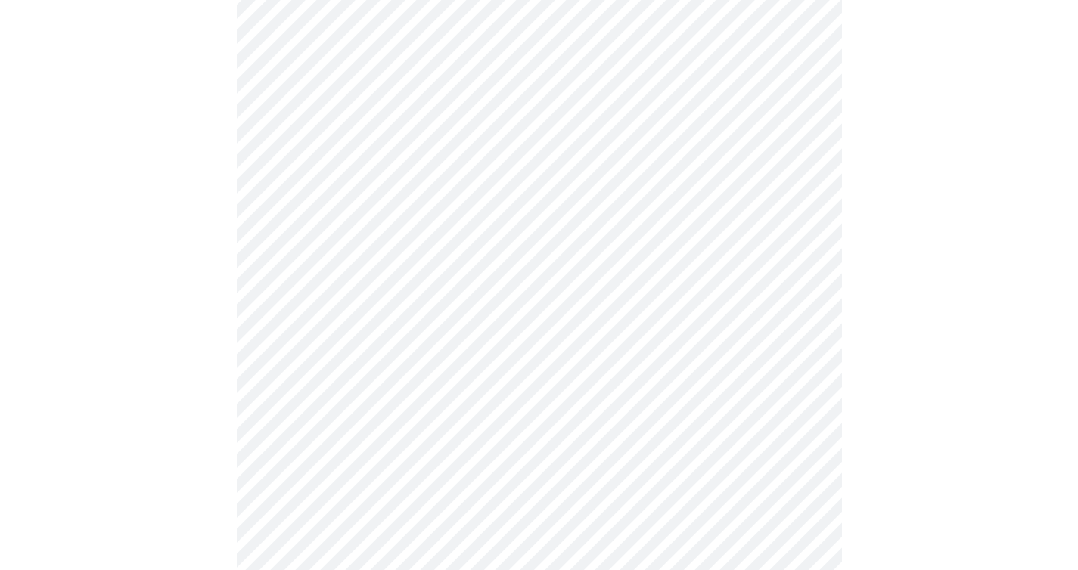
scroll to position [615, 0]
click at [570, 414] on body "MyMenopauseRx Appointments Messaging Labs Uploads Medications Community Refer a…" at bounding box center [539, 133] width 1066 height 1484
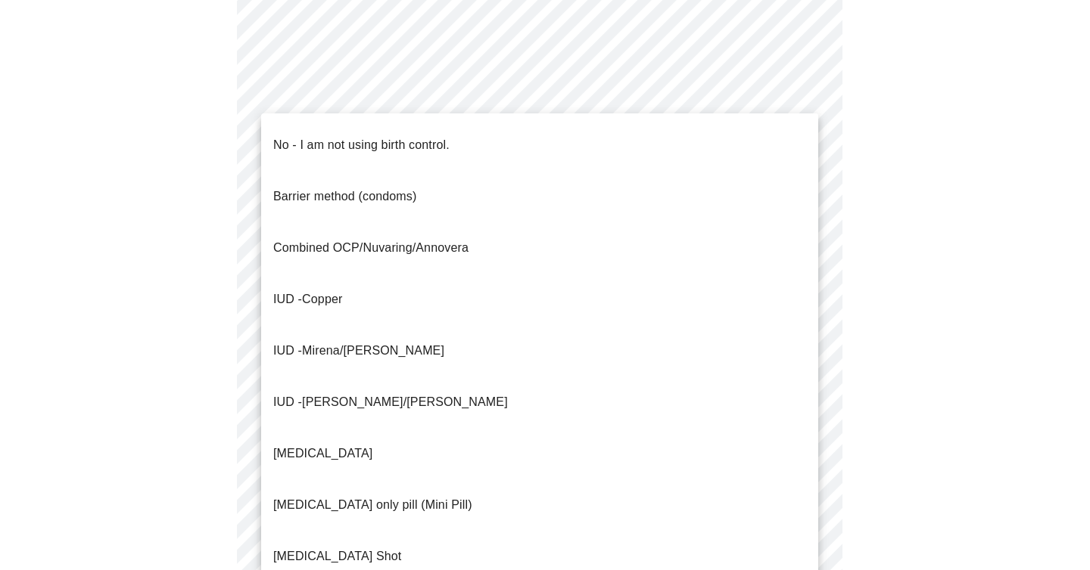
click at [404, 120] on li "No - I am not using birth control." at bounding box center [539, 145] width 557 height 51
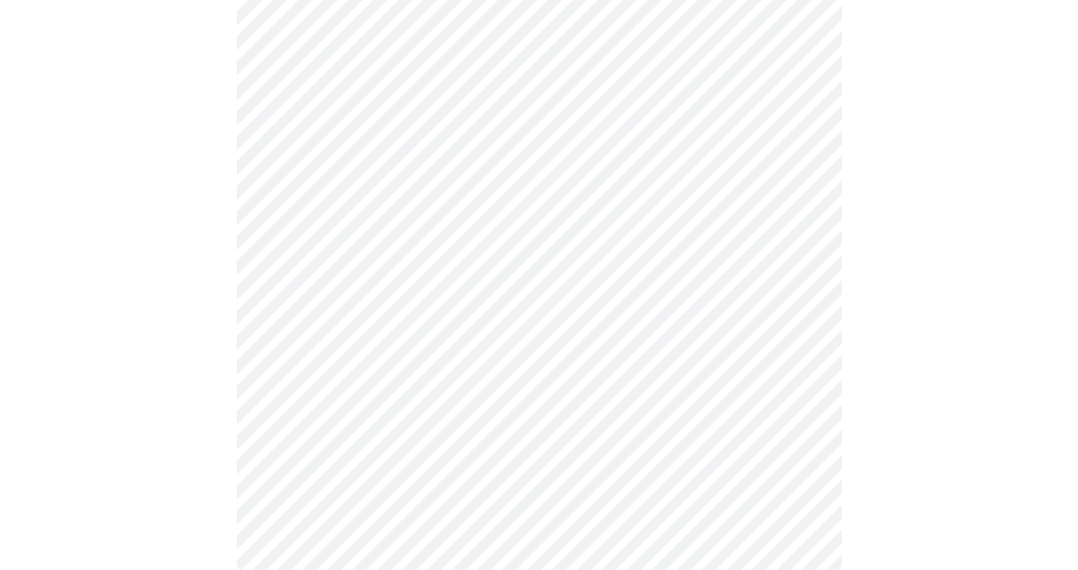
scroll to position [880, 0]
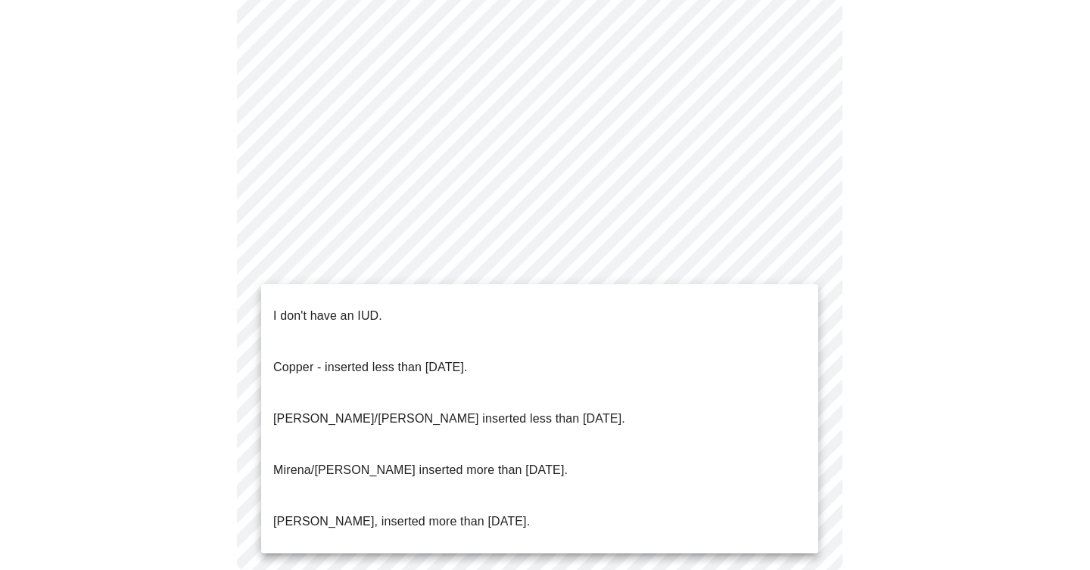
click at [471, 294] on li "I don't have an IUD." at bounding box center [539, 316] width 557 height 51
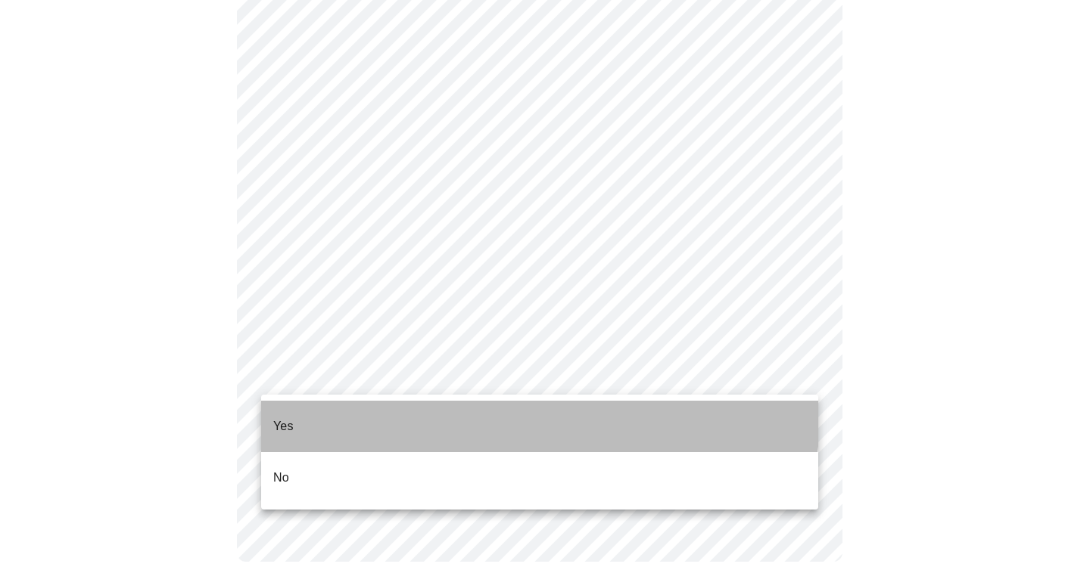
click at [462, 414] on li "Yes" at bounding box center [539, 426] width 557 height 51
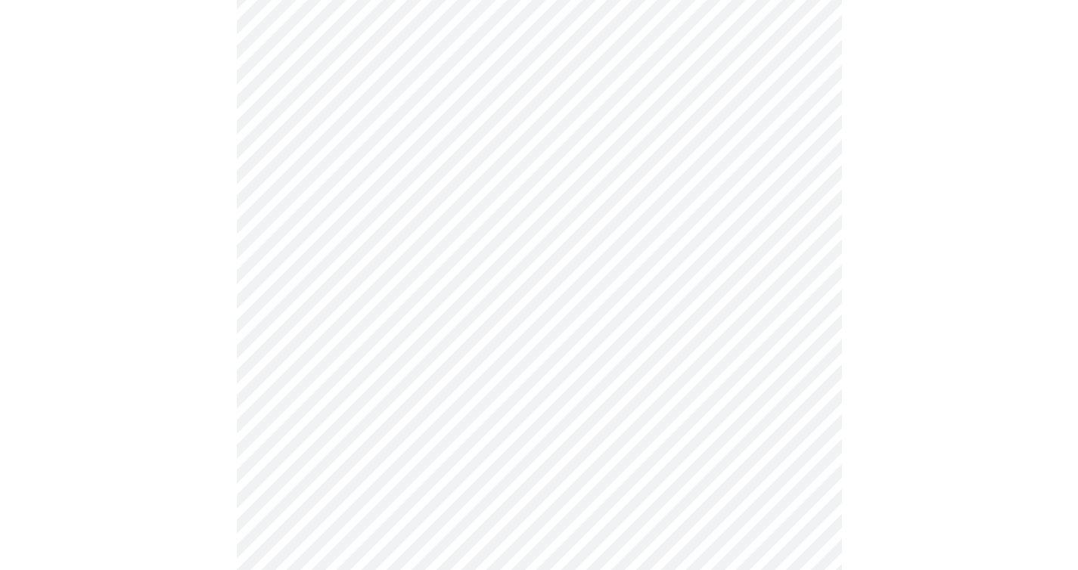
scroll to position [294, 0]
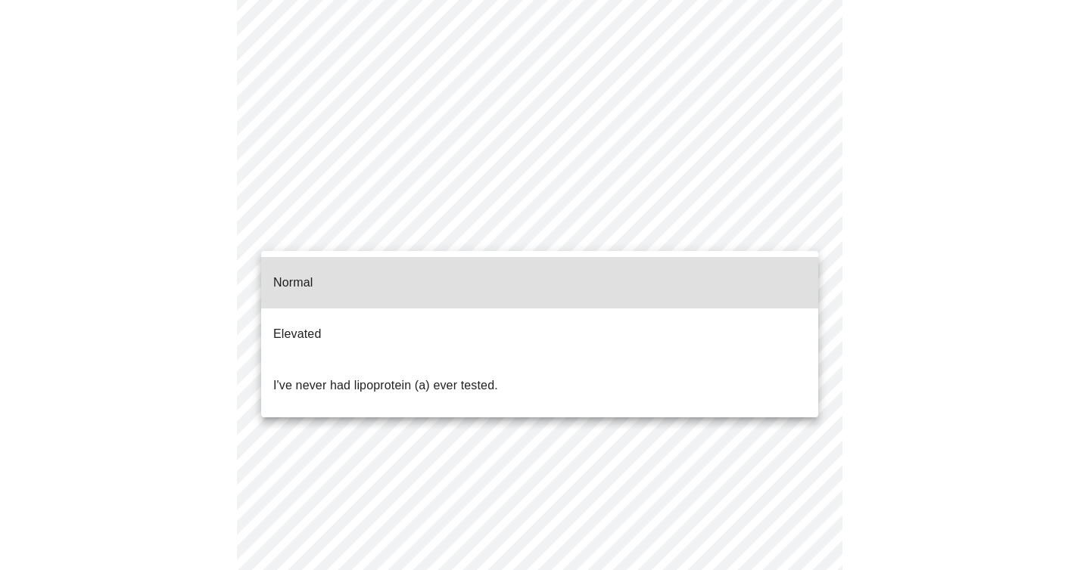
click at [423, 232] on body "MyMenopauseRx Appointments Messaging Labs Uploads Medications Community Refer a…" at bounding box center [544, 271] width 1077 height 1118
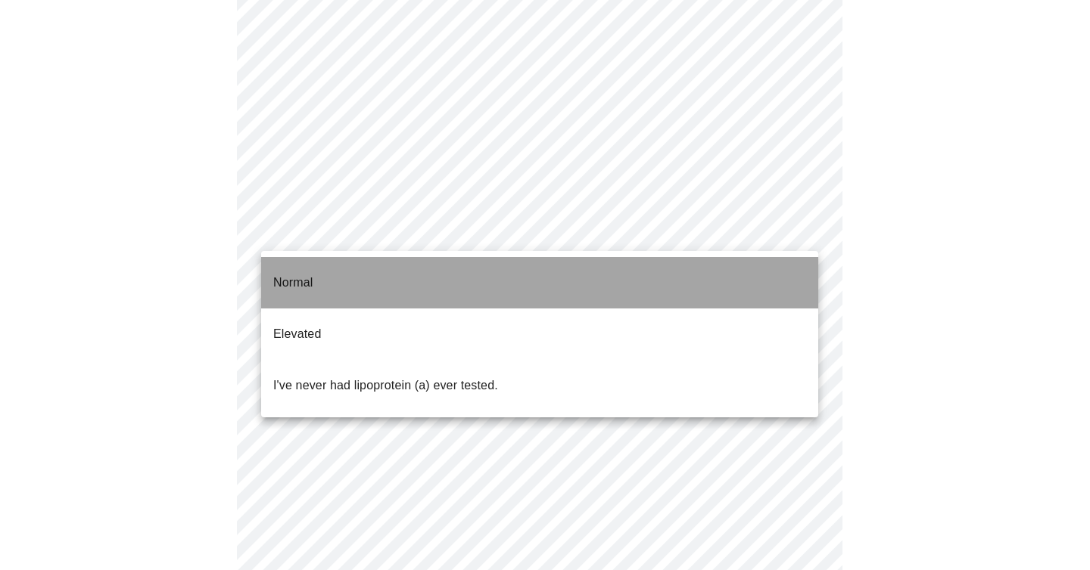
click at [401, 266] on li "Normal" at bounding box center [539, 282] width 557 height 51
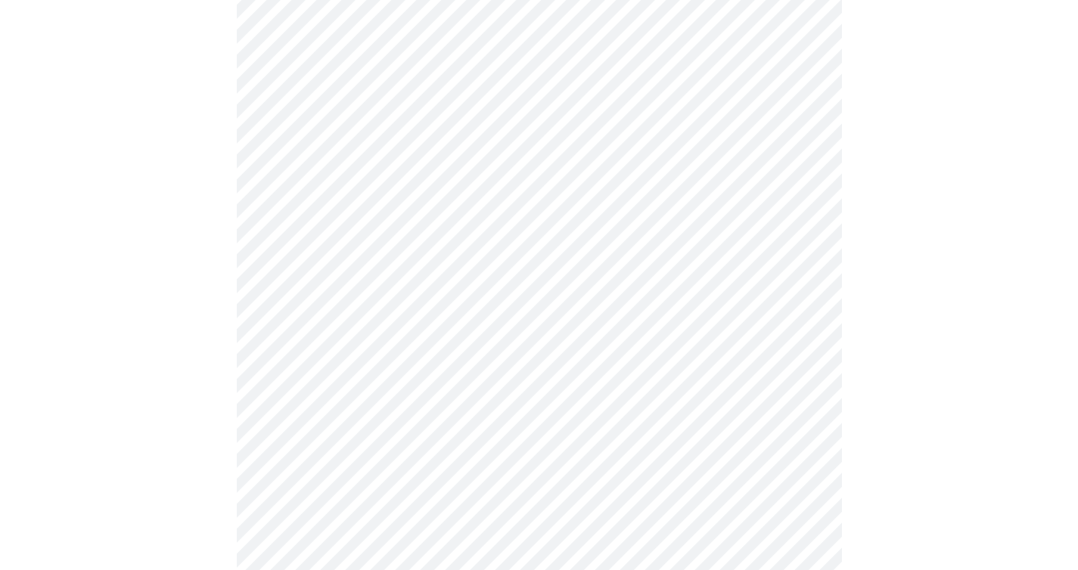
scroll to position [3922, 0]
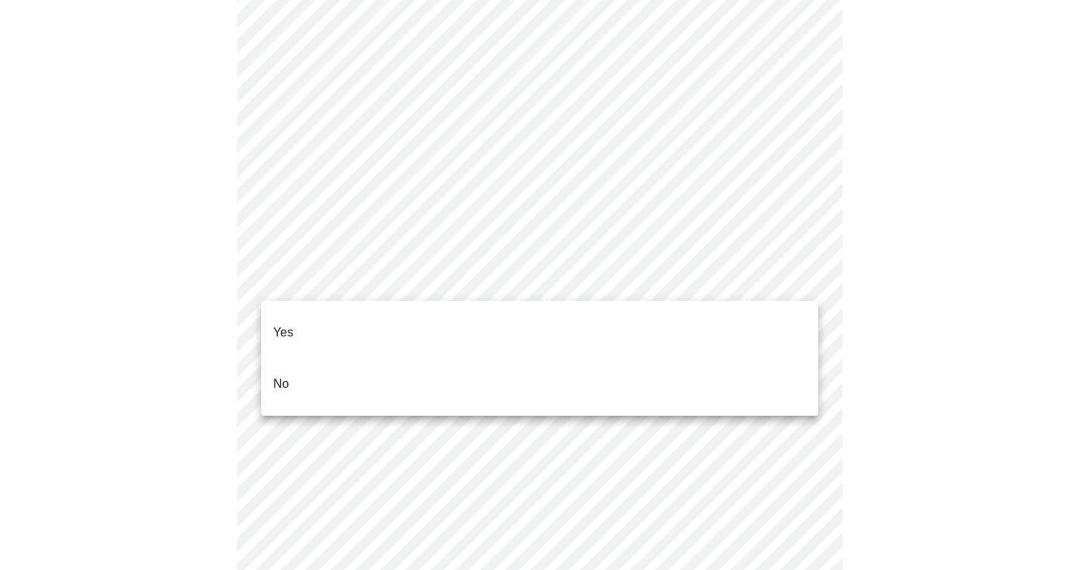
click at [435, 359] on li "No" at bounding box center [539, 384] width 557 height 51
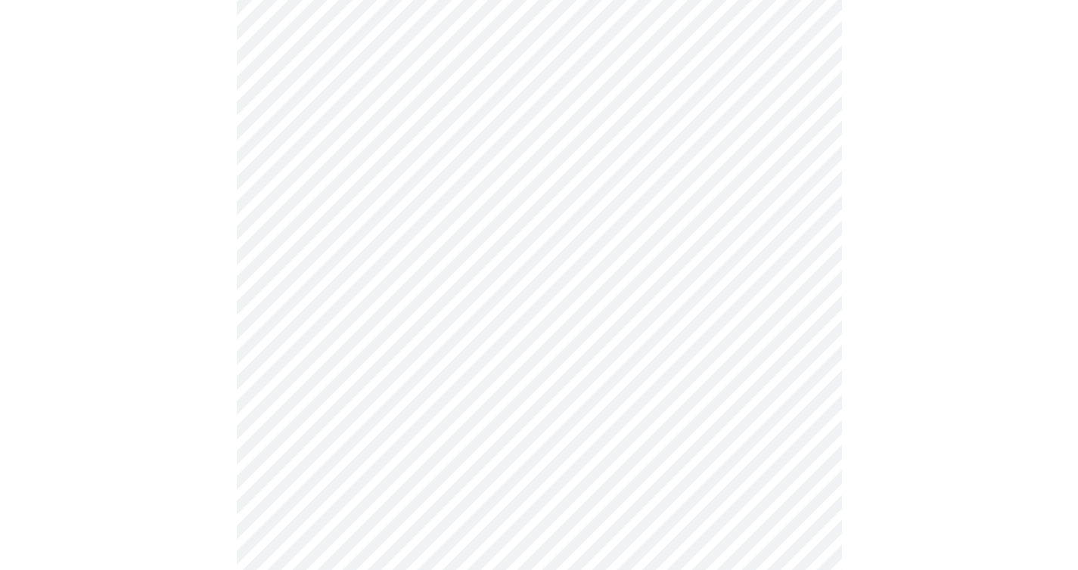
scroll to position [1385, 0]
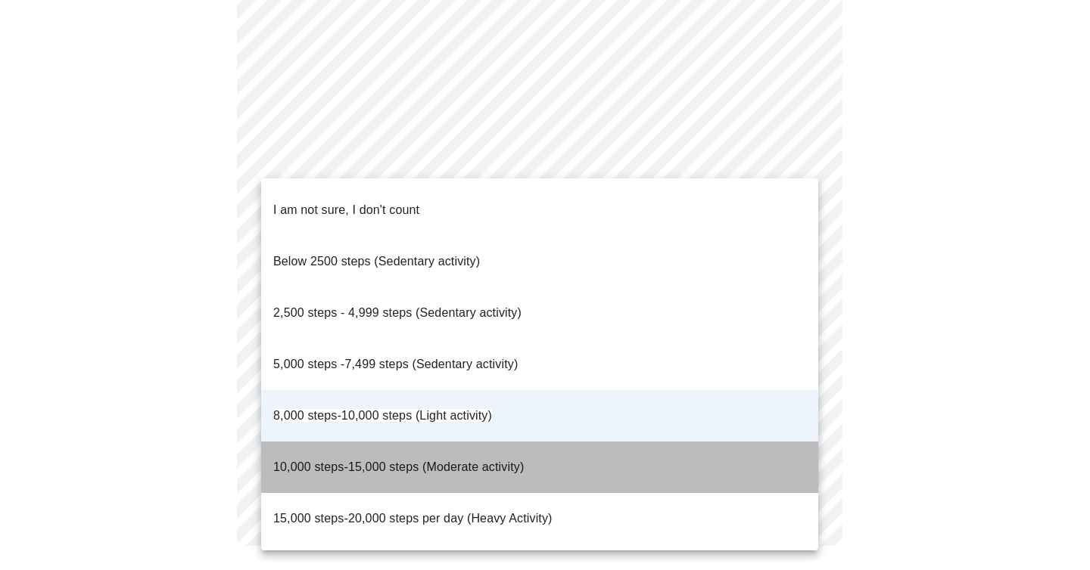
click at [445, 459] on p "10,000 steps-15,000 steps (Moderate activity)" at bounding box center [398, 468] width 250 height 18
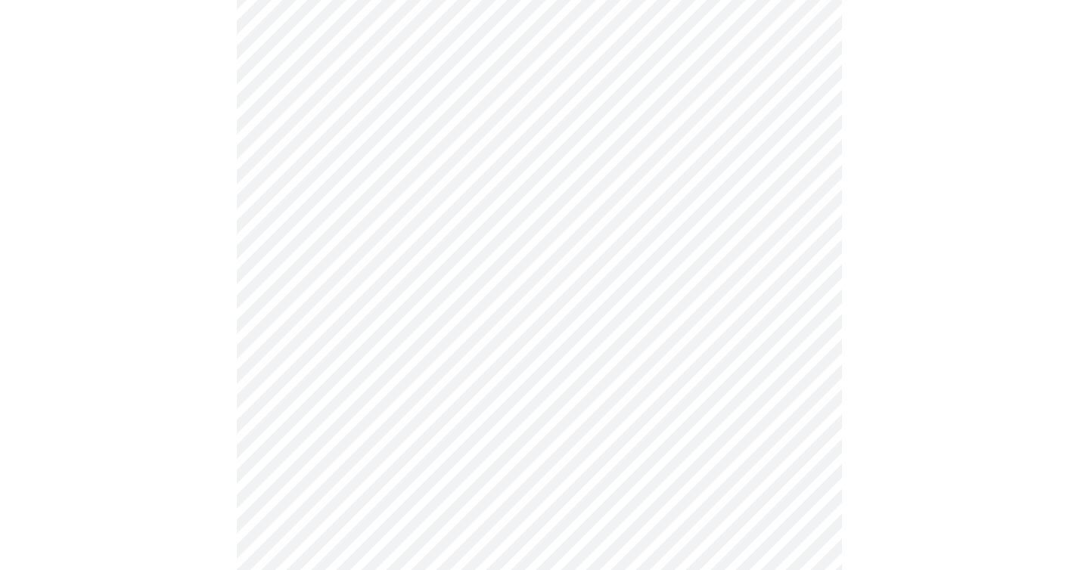
scroll to position [174, 0]
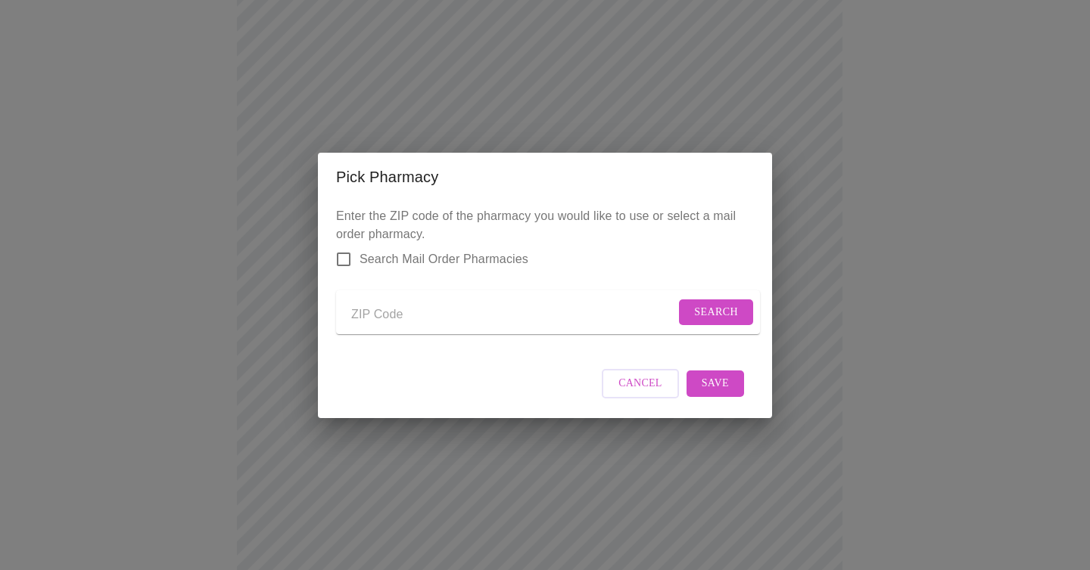
click at [623, 393] on span "Cancel" at bounding box center [640, 384] width 44 height 19
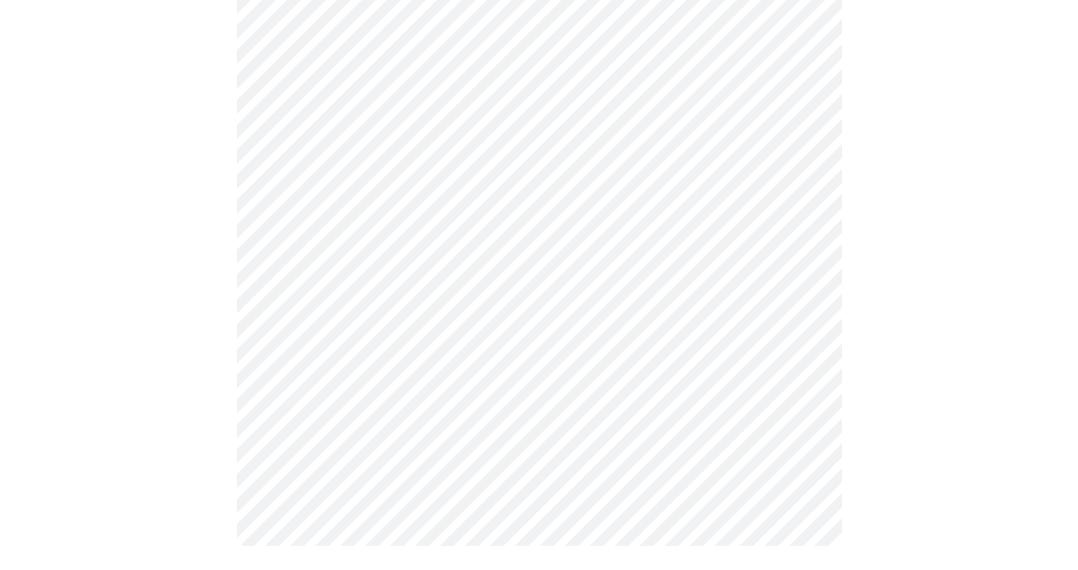
scroll to position [710, 0]
